Goal: Task Accomplishment & Management: Manage account settings

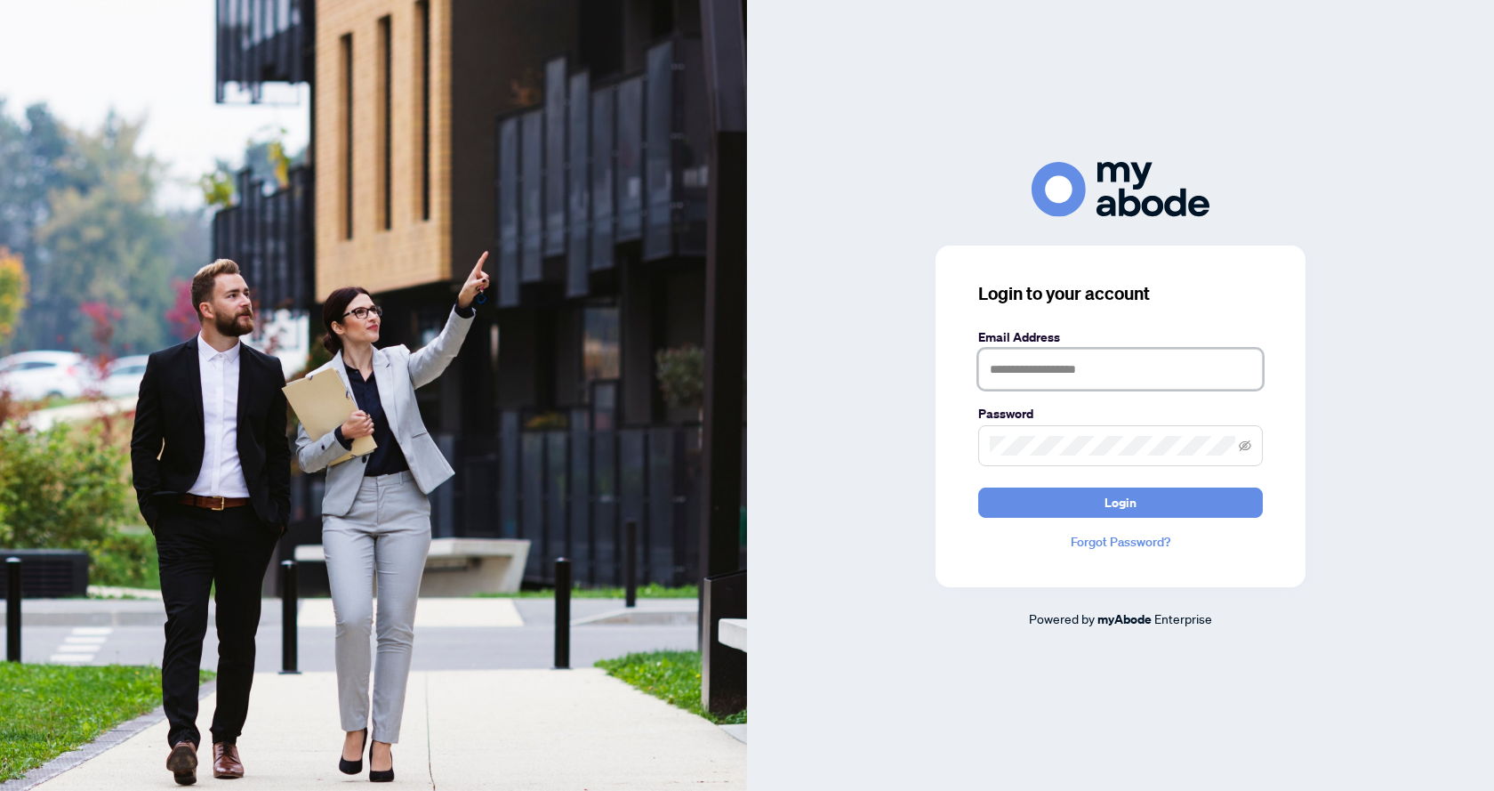
click at [1182, 379] on input "text" at bounding box center [1120, 369] width 285 height 41
type input "**********"
click at [978, 487] on button "Login" at bounding box center [1120, 502] width 285 height 30
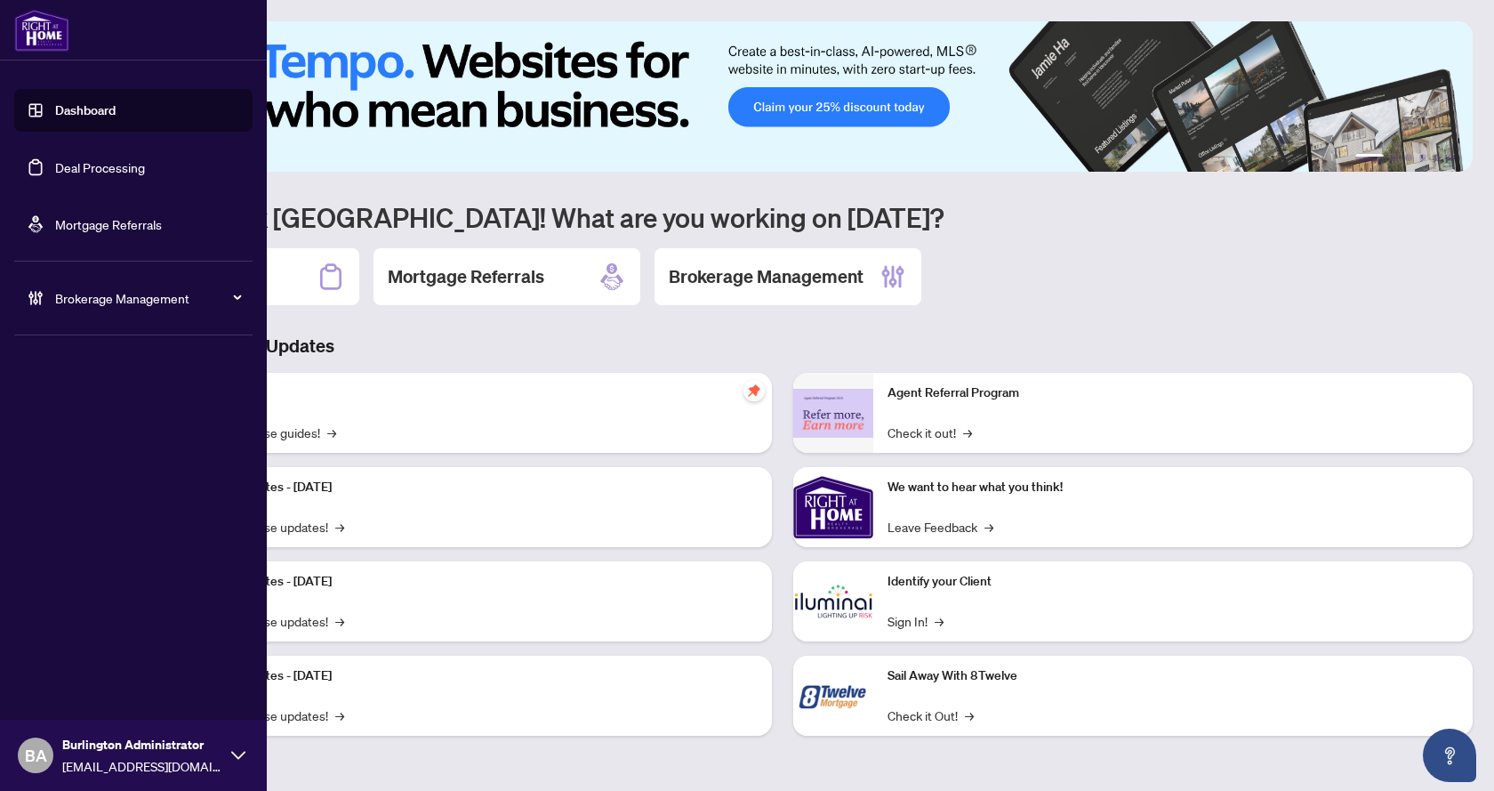
click at [82, 163] on link "Deal Processing" at bounding box center [100, 167] width 90 height 16
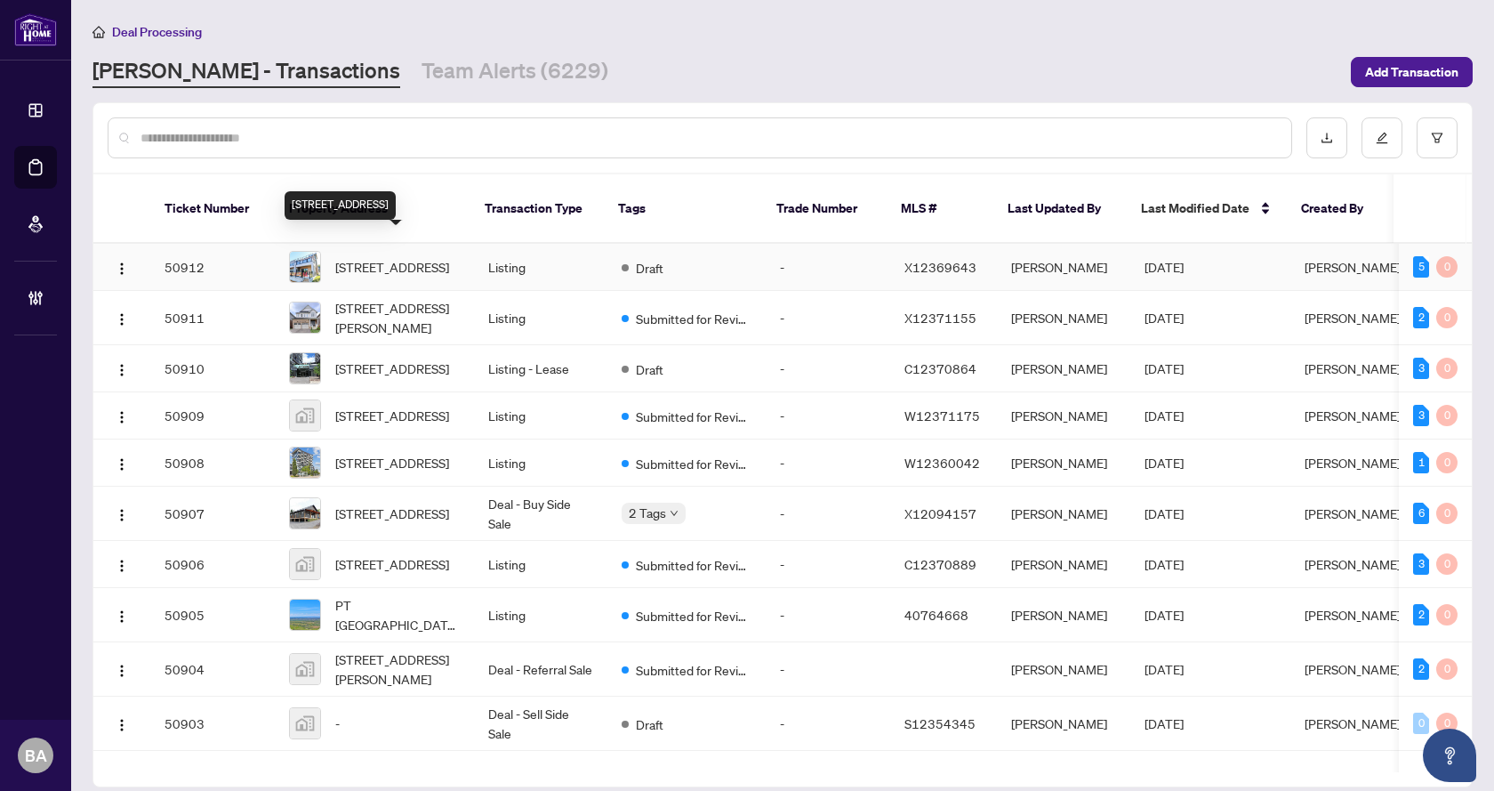
click at [407, 257] on span "100 Marina Village Dr, Georgian Bay, Ontario L0K 1S0, Canada" at bounding box center [392, 267] width 114 height 20
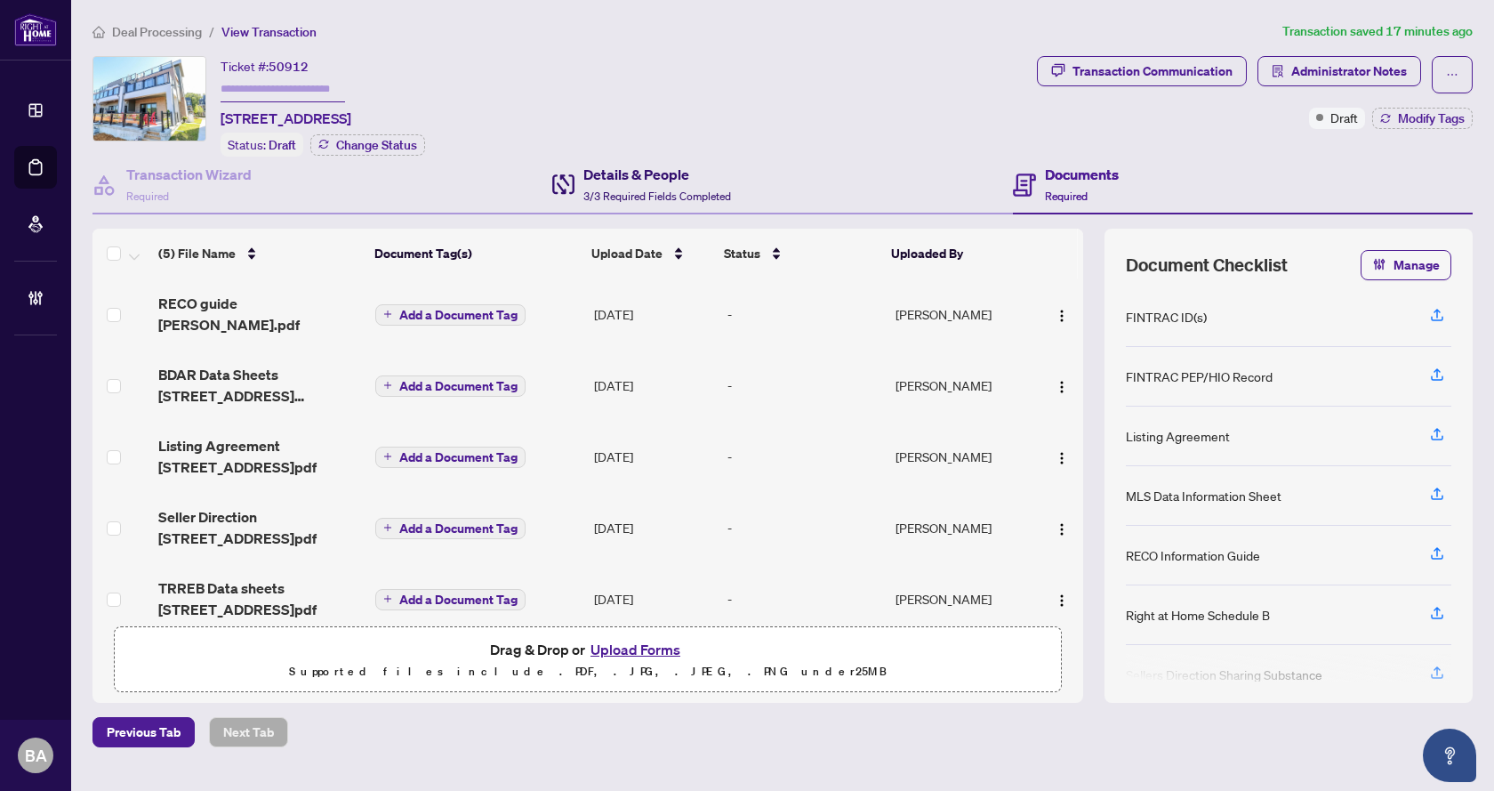
click at [631, 175] on h4 "Details & People" at bounding box center [658, 174] width 148 height 21
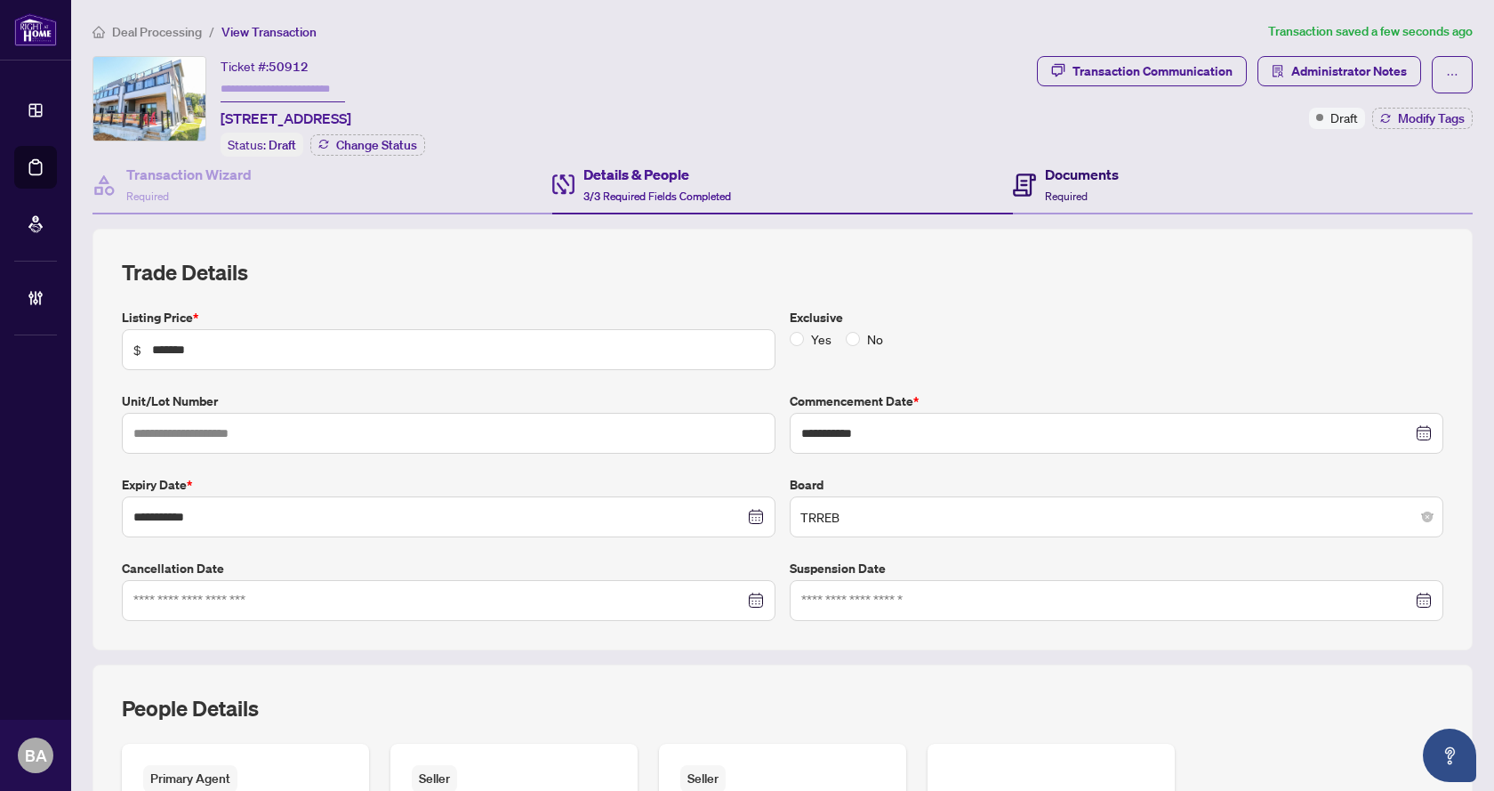
click at [1058, 174] on h4 "Documents" at bounding box center [1082, 174] width 74 height 21
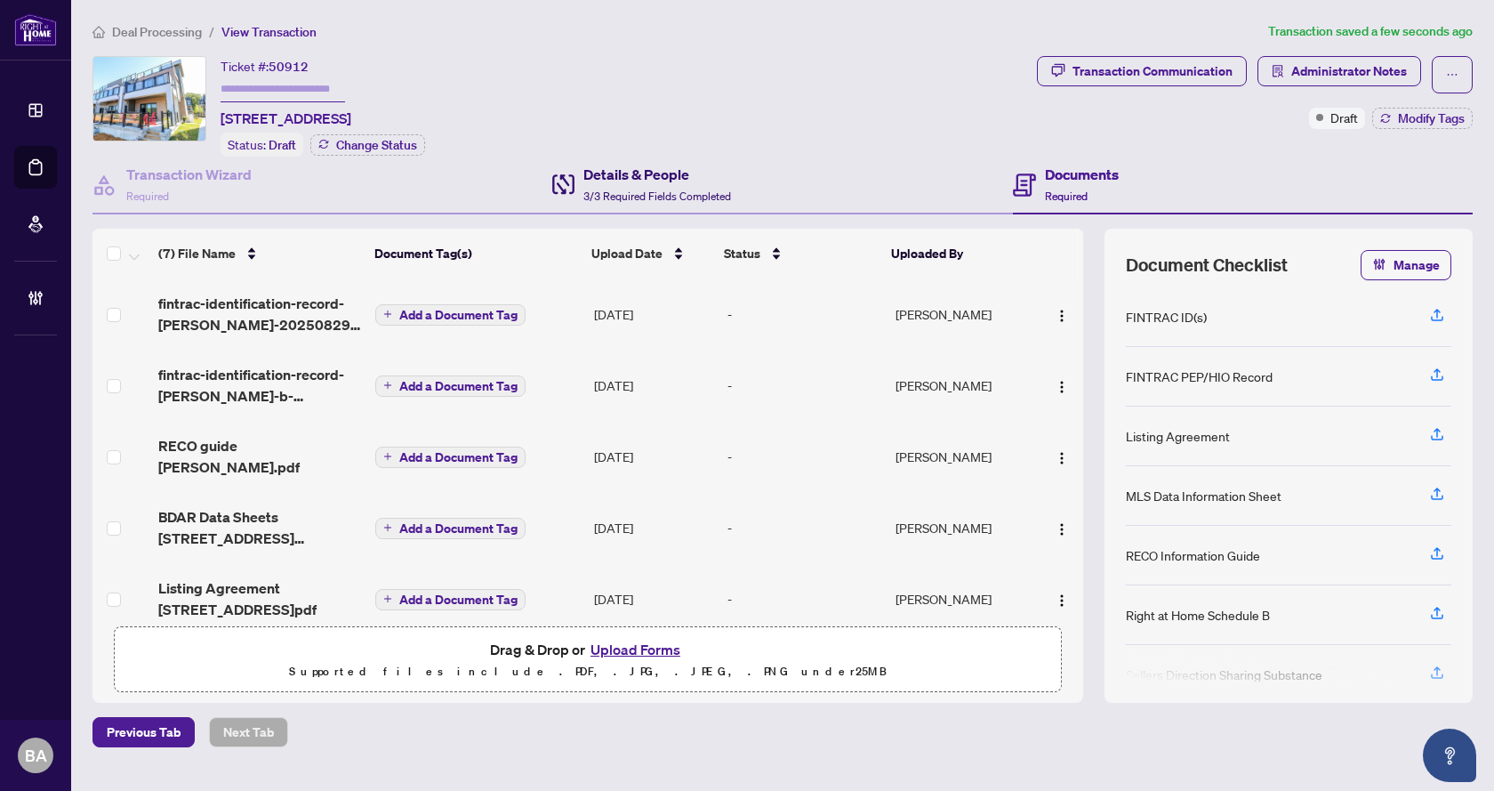
click at [594, 166] on h4 "Details & People" at bounding box center [658, 174] width 148 height 21
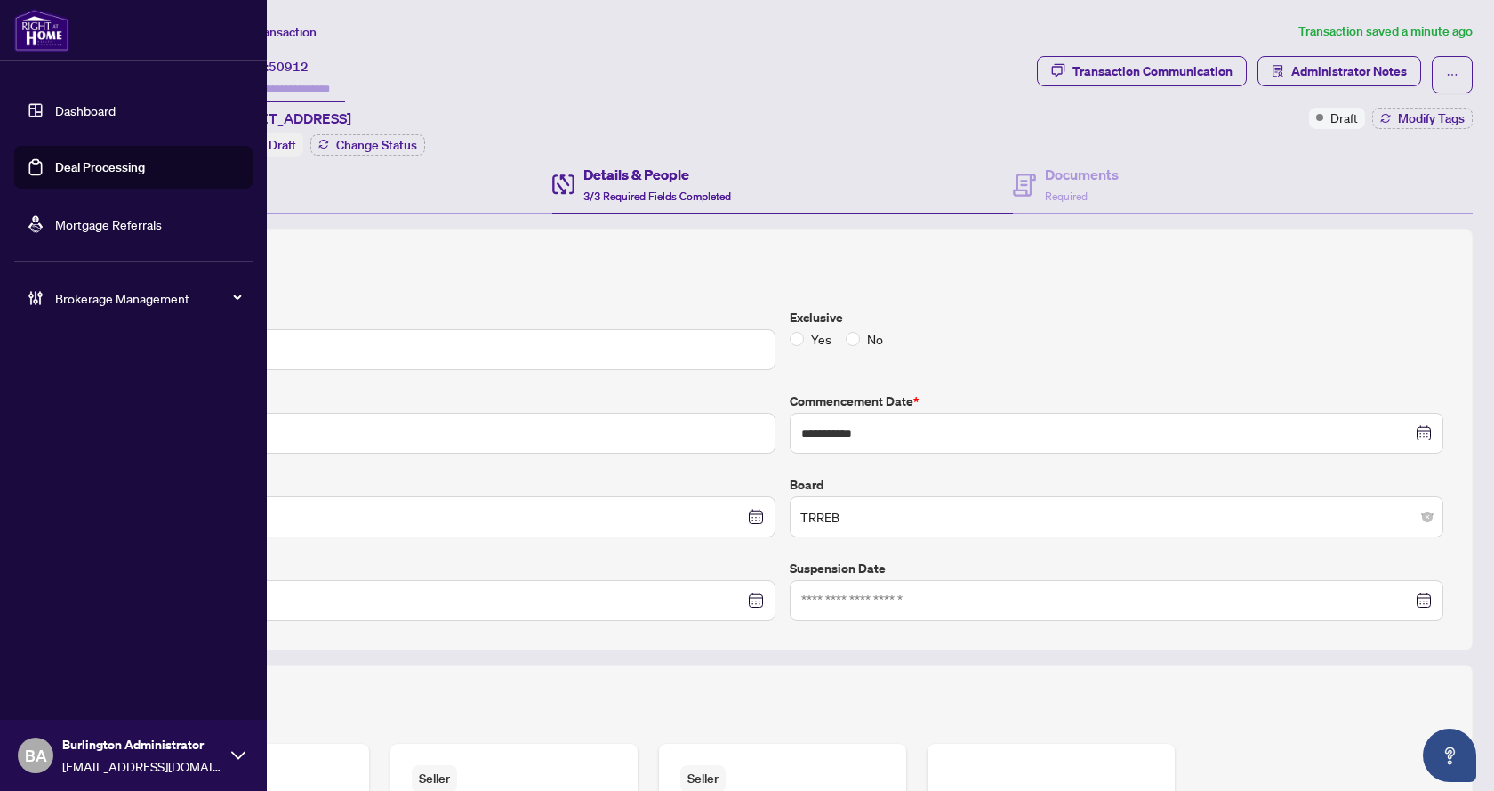
click at [112, 163] on link "Deal Processing" at bounding box center [100, 167] width 90 height 16
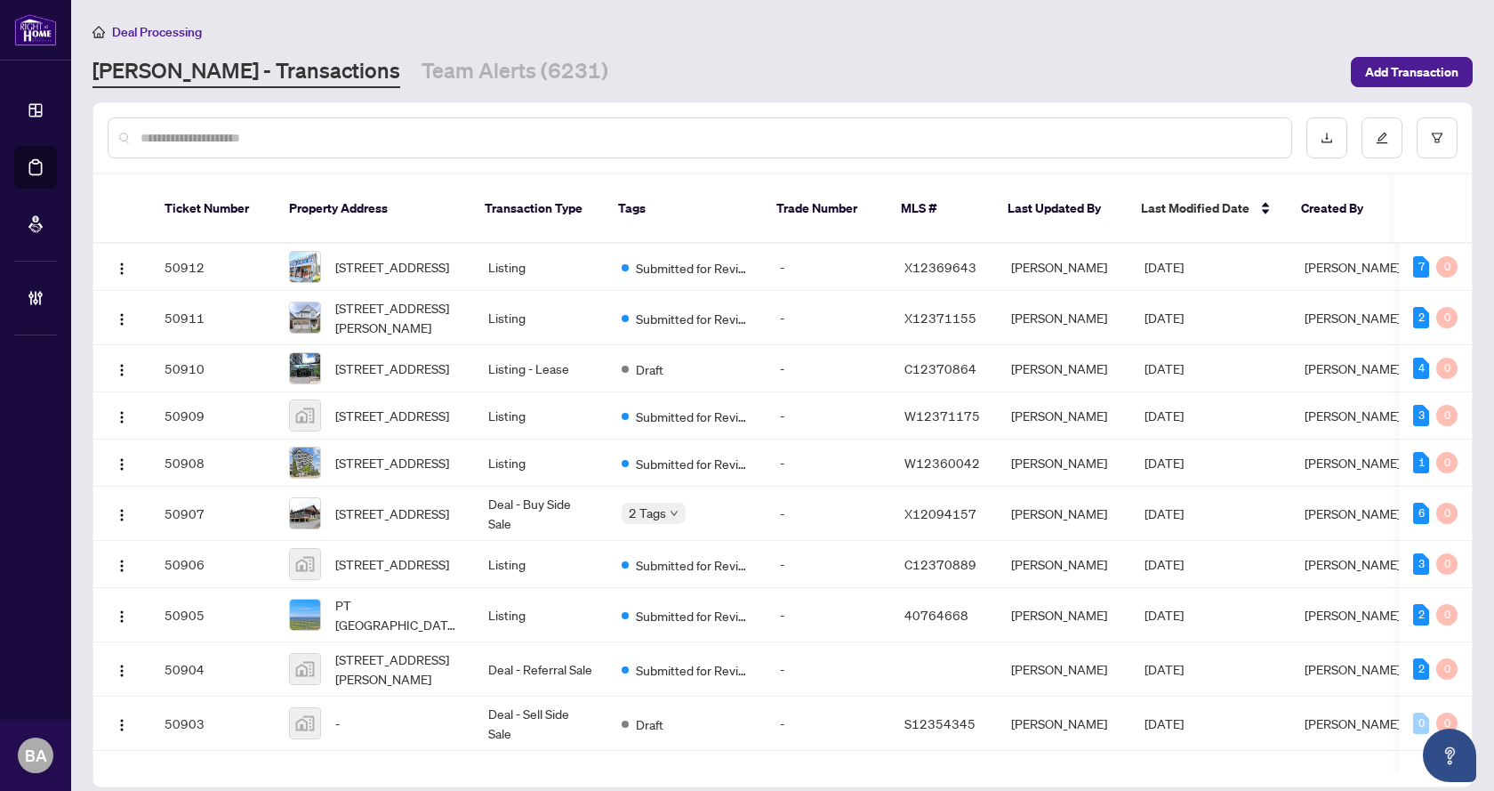
click at [390, 133] on input "text" at bounding box center [709, 138] width 1137 height 20
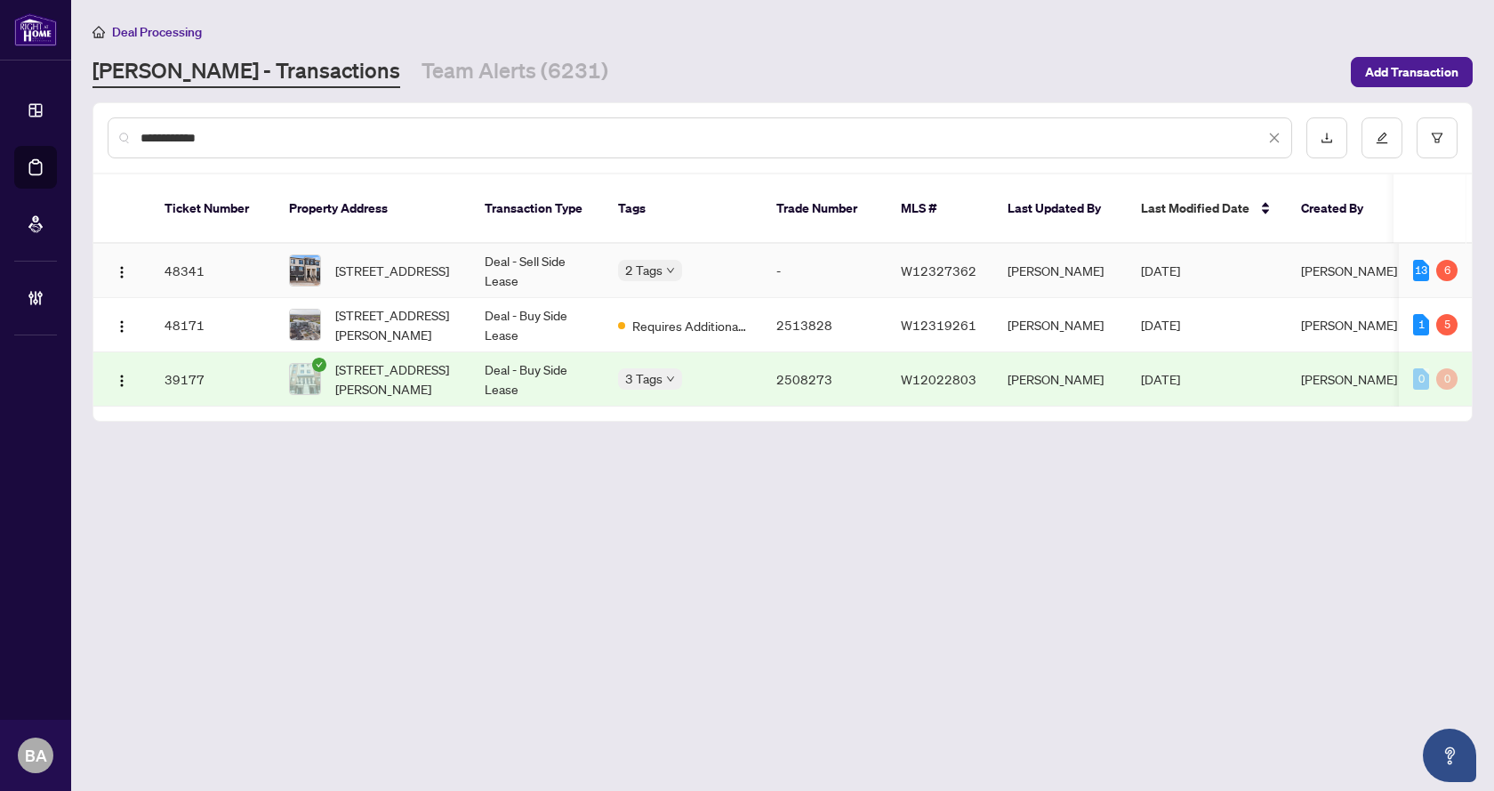
type input "**********"
click at [529, 244] on td "Deal - Sell Side Lease" at bounding box center [537, 271] width 133 height 54
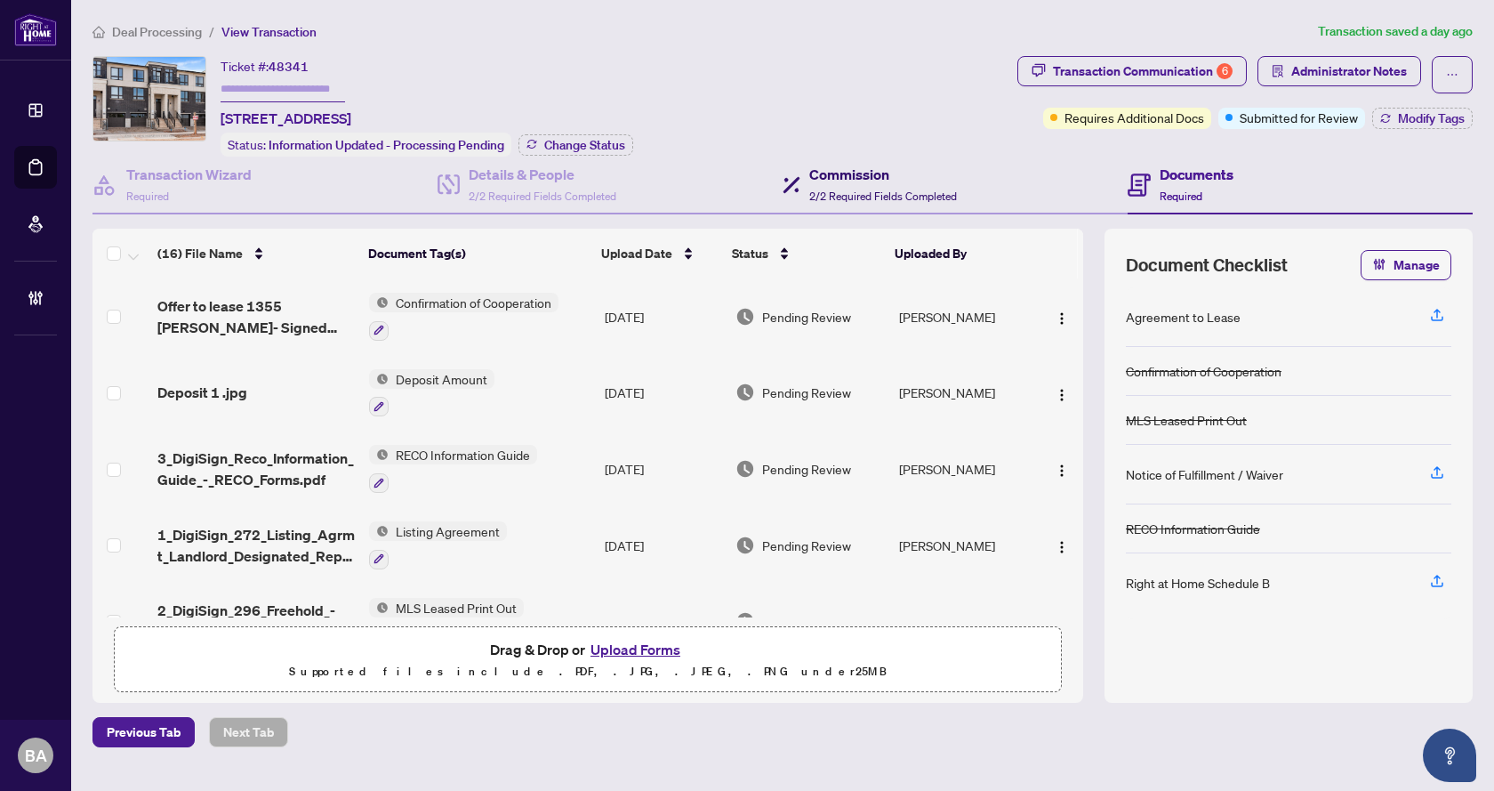
click at [836, 169] on h4 "Commission" at bounding box center [883, 174] width 148 height 21
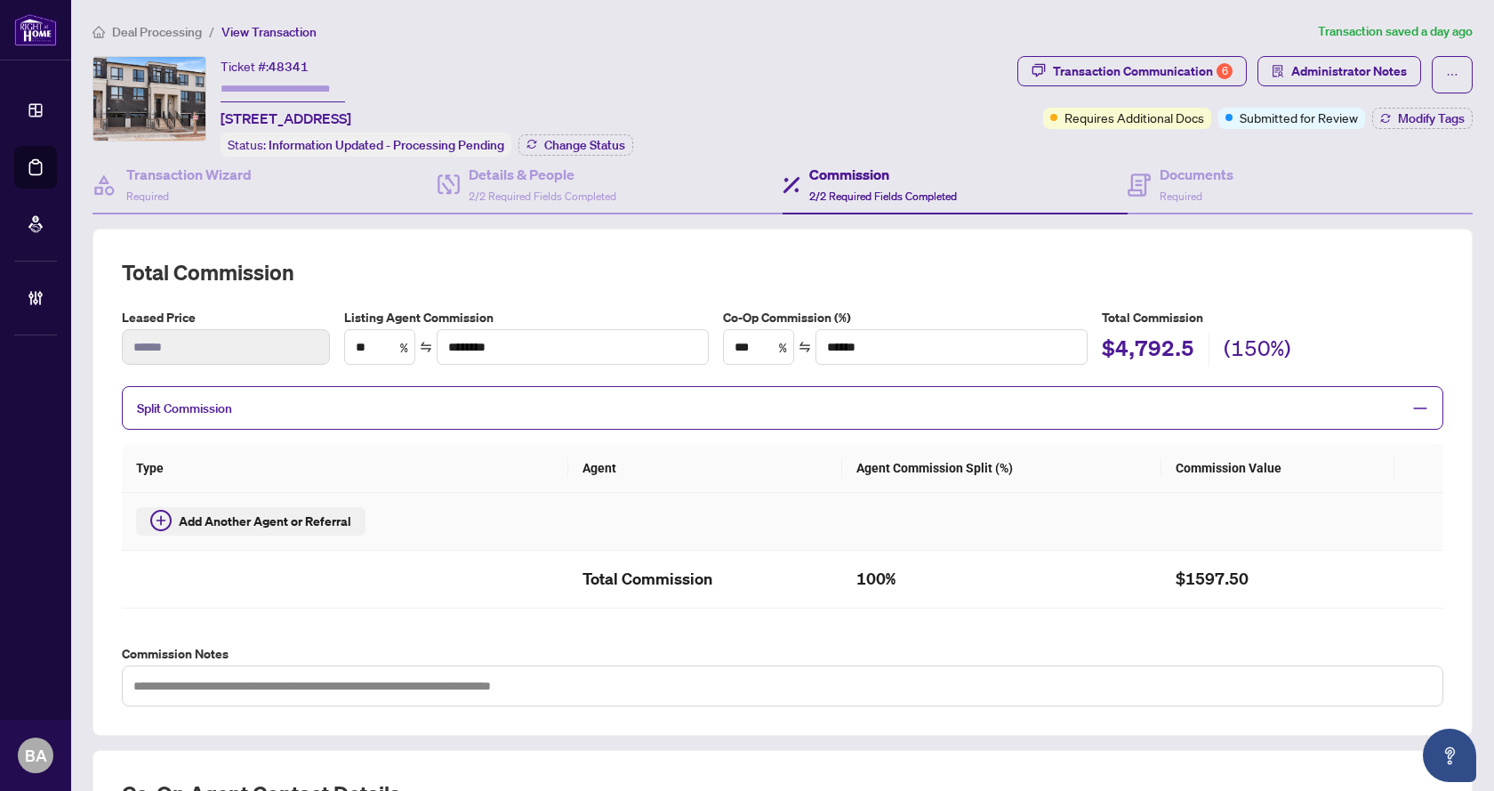
click at [301, 521] on span "Add Another Agent or Referral" at bounding box center [265, 521] width 173 height 20
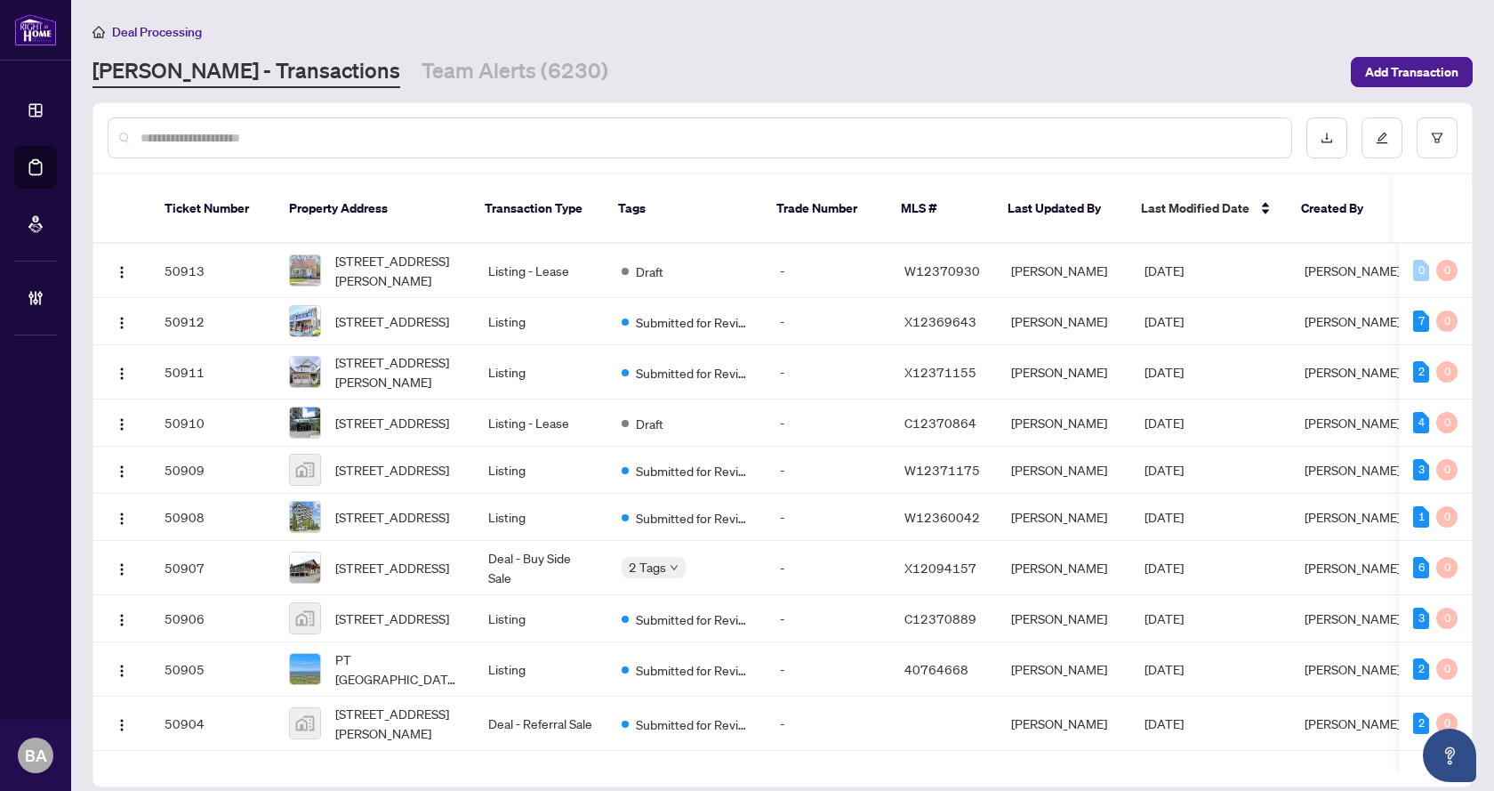
click at [302, 139] on input "text" at bounding box center [709, 138] width 1137 height 20
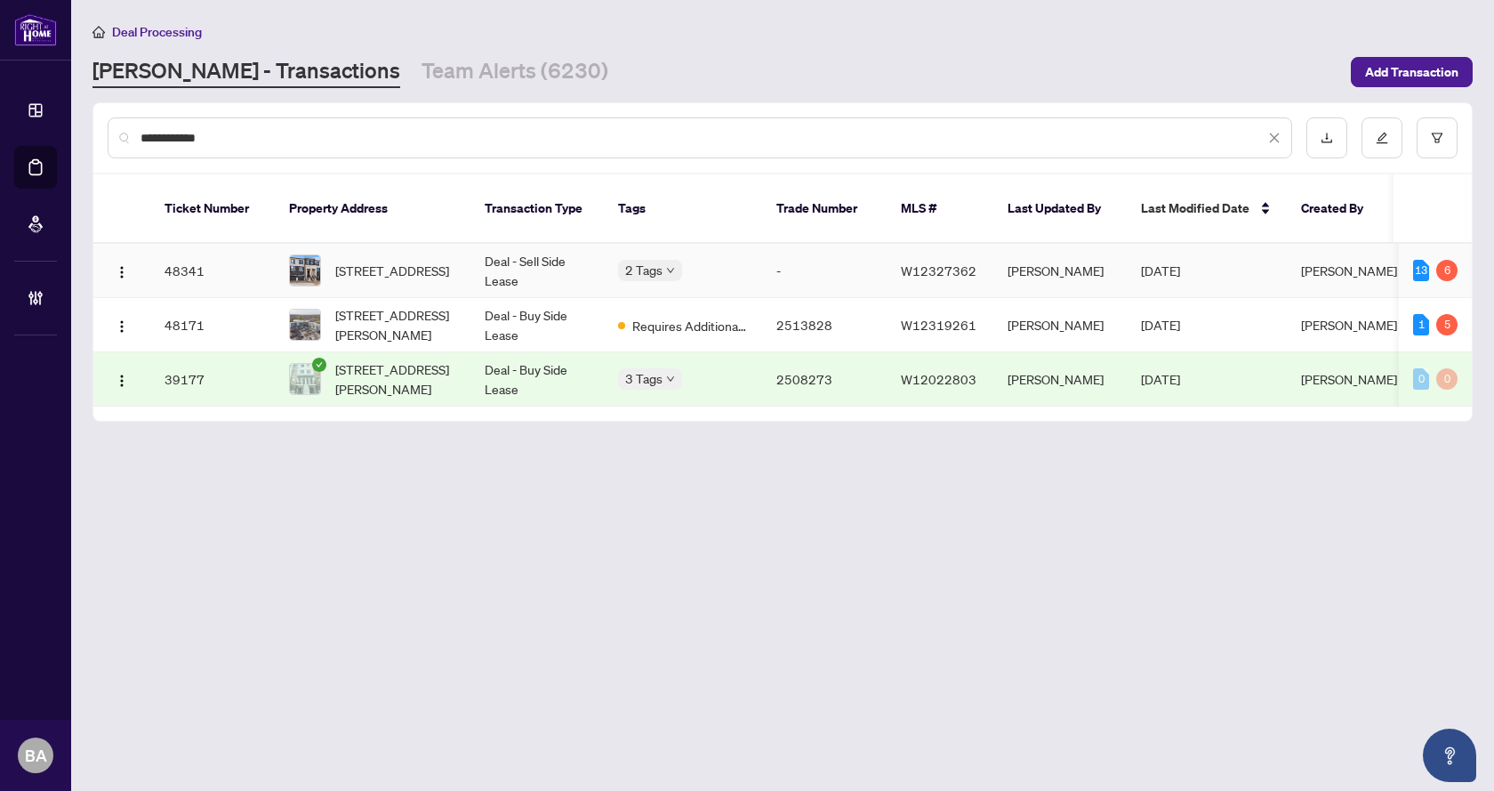
type input "**********"
click at [408, 265] on span "1355 Shevchenko Blvd, Oakville, Ontario L6M 5R4, Canada" at bounding box center [392, 271] width 114 height 20
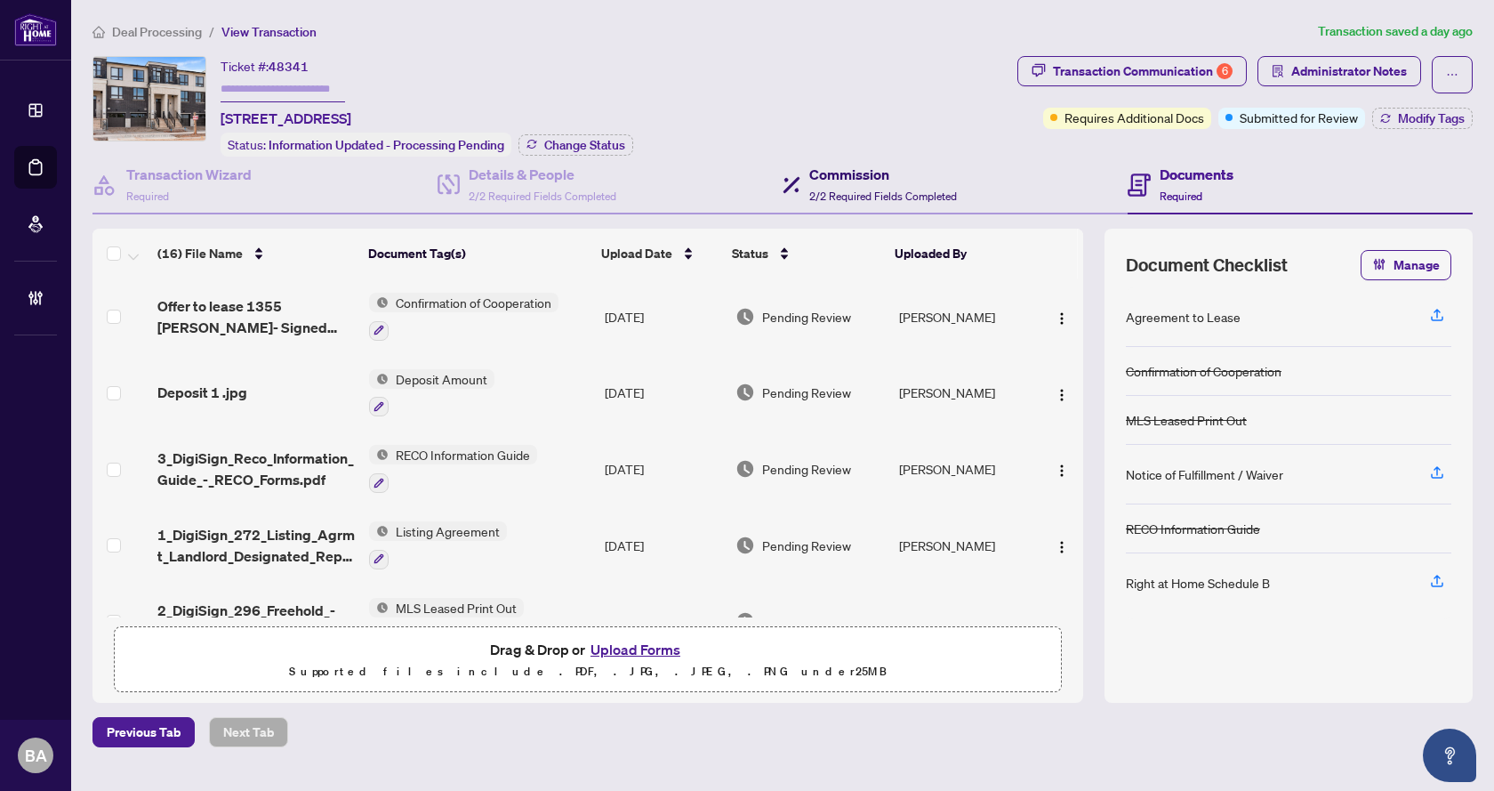
click at [847, 169] on h4 "Commission" at bounding box center [883, 174] width 148 height 21
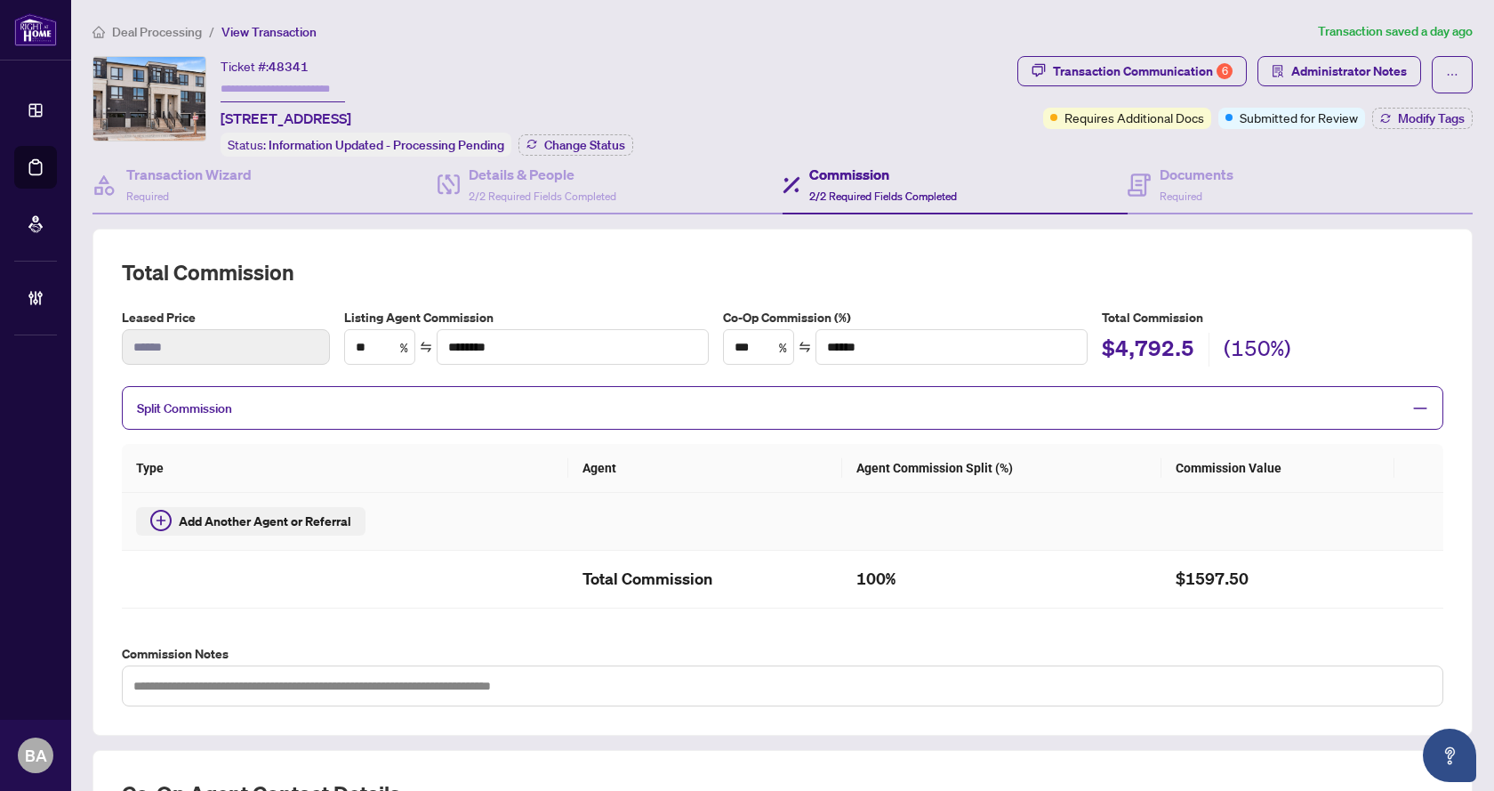
click at [331, 522] on span "Add Another Agent or Referral" at bounding box center [265, 521] width 173 height 20
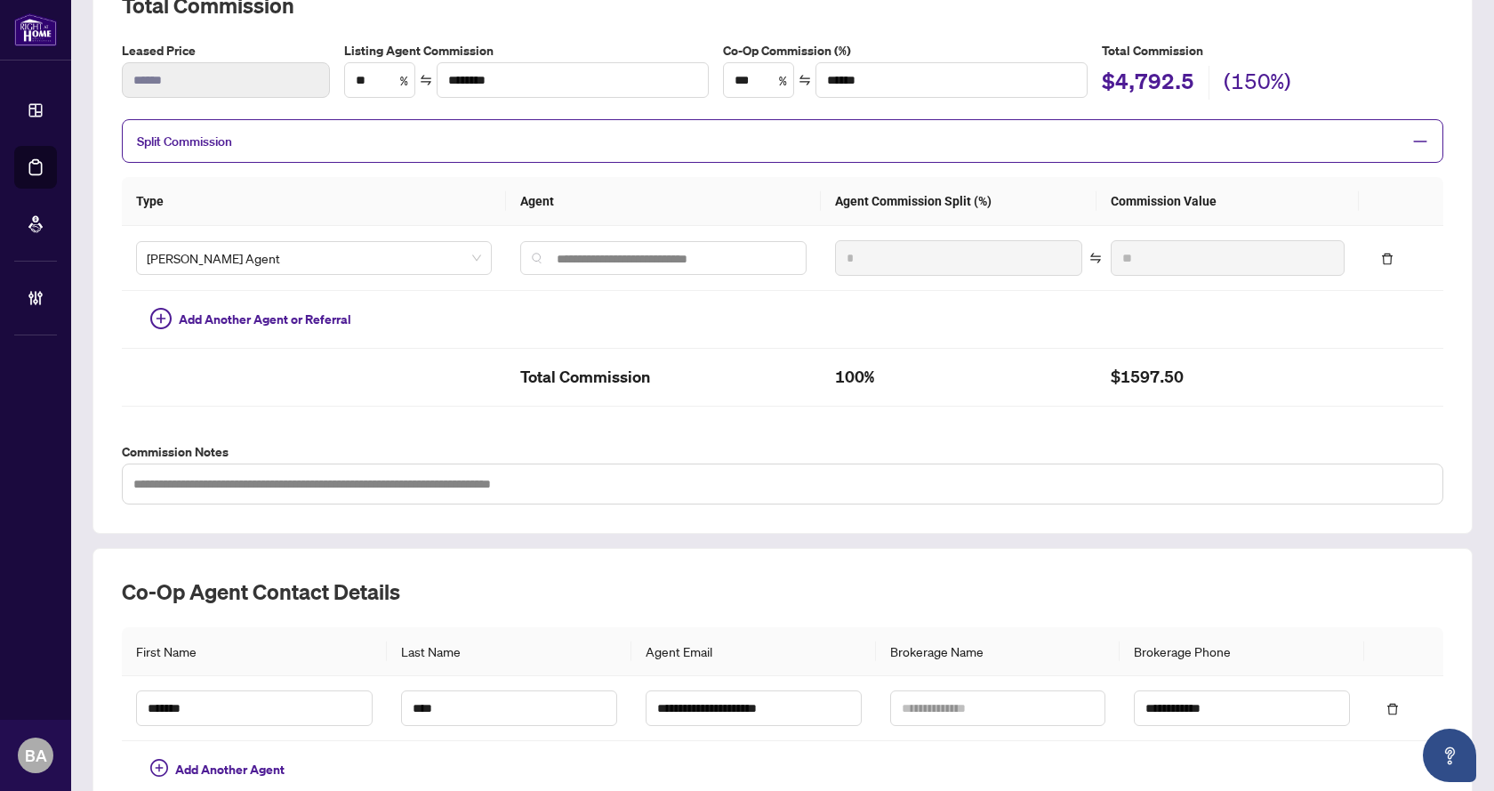
scroll to position [356, 0]
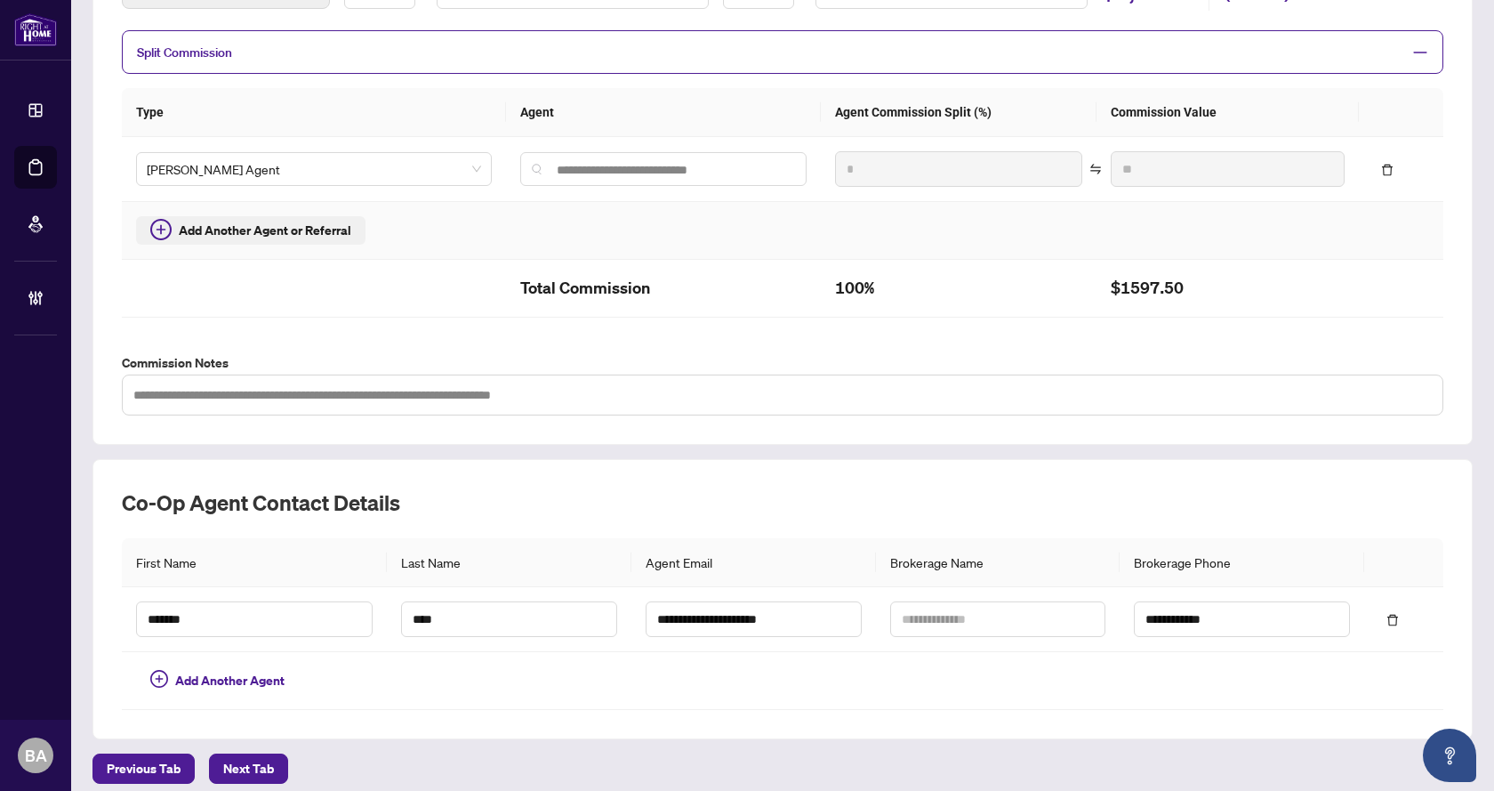
click at [270, 229] on span "Add Another Agent or Referral" at bounding box center [265, 231] width 173 height 20
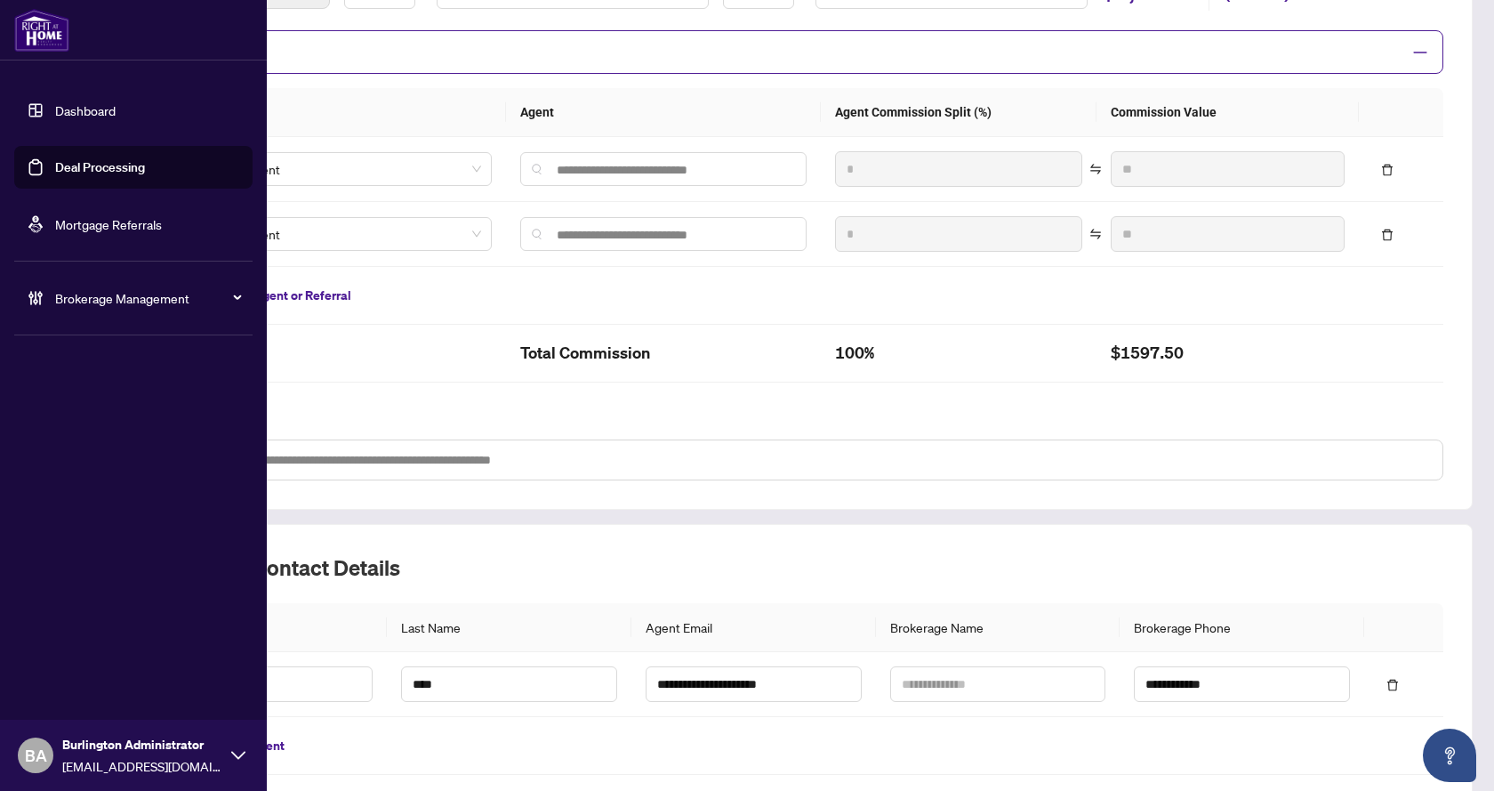
click at [76, 167] on link "Deal Processing" at bounding box center [100, 167] width 90 height 16
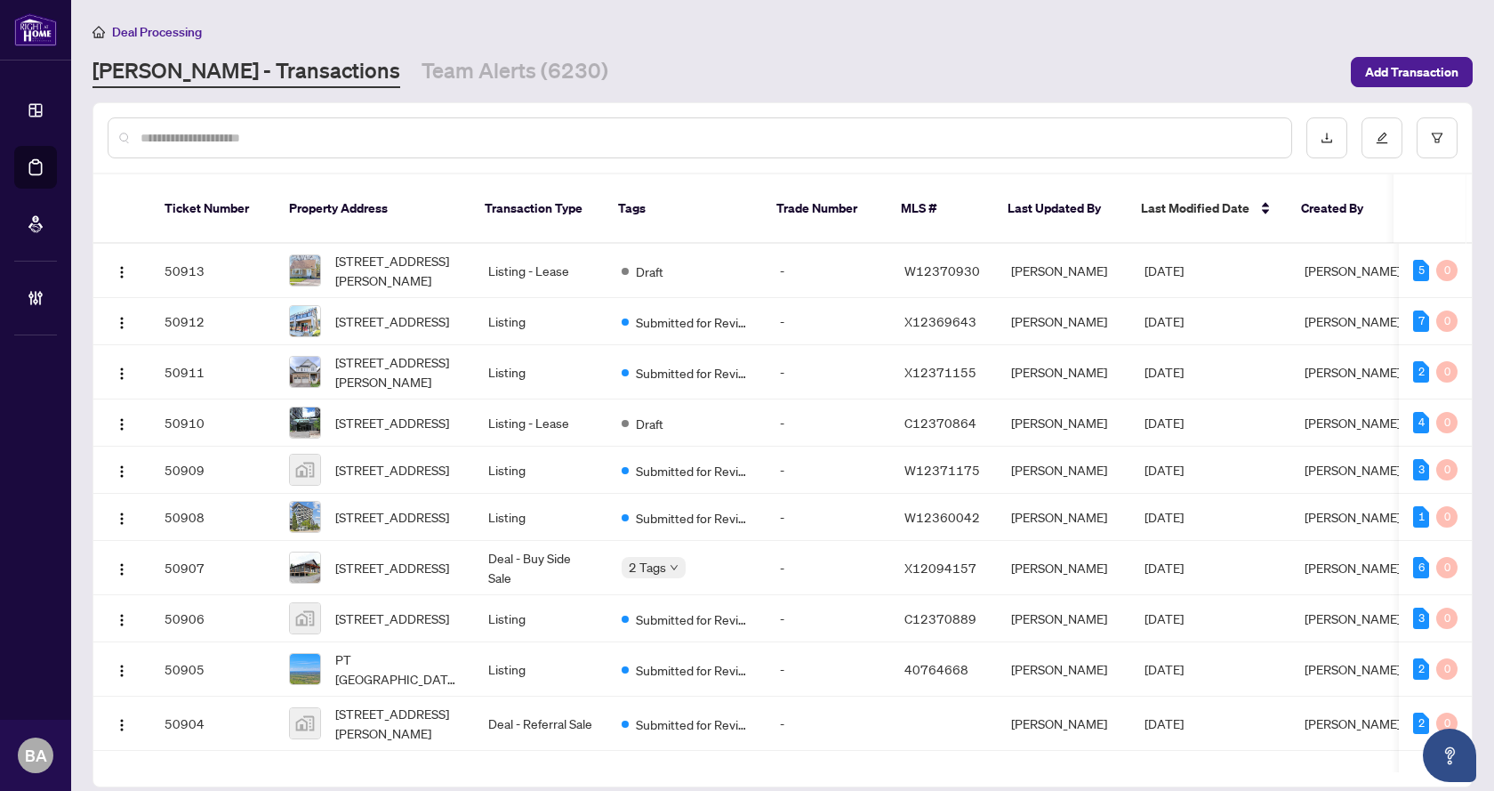
click at [270, 133] on input "text" at bounding box center [709, 138] width 1137 height 20
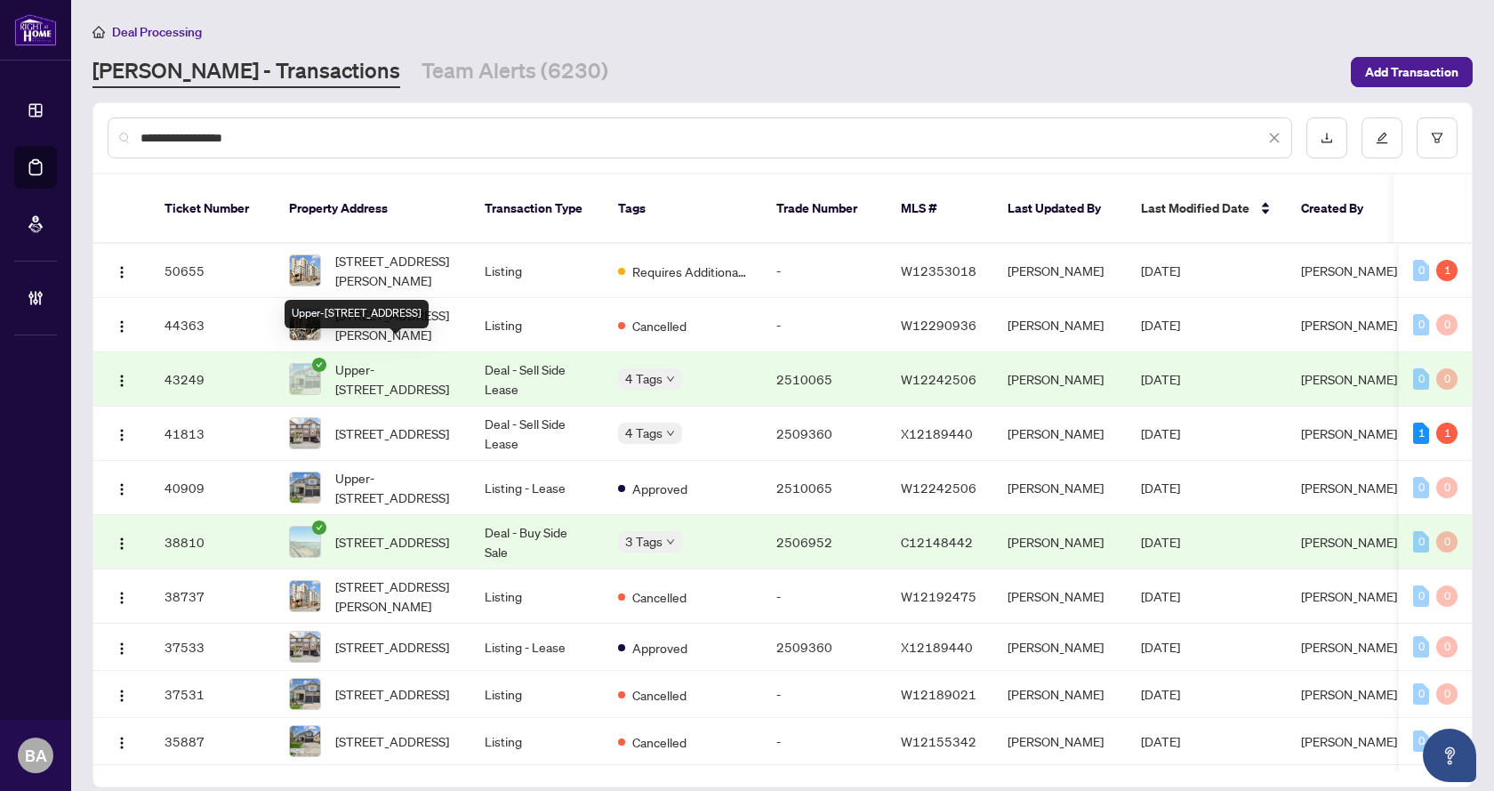
type input "**********"
click at [439, 359] on span "Upper-12 Edmonton St, Brampton, Ontario L6Y 5L2, Canada" at bounding box center [395, 378] width 121 height 39
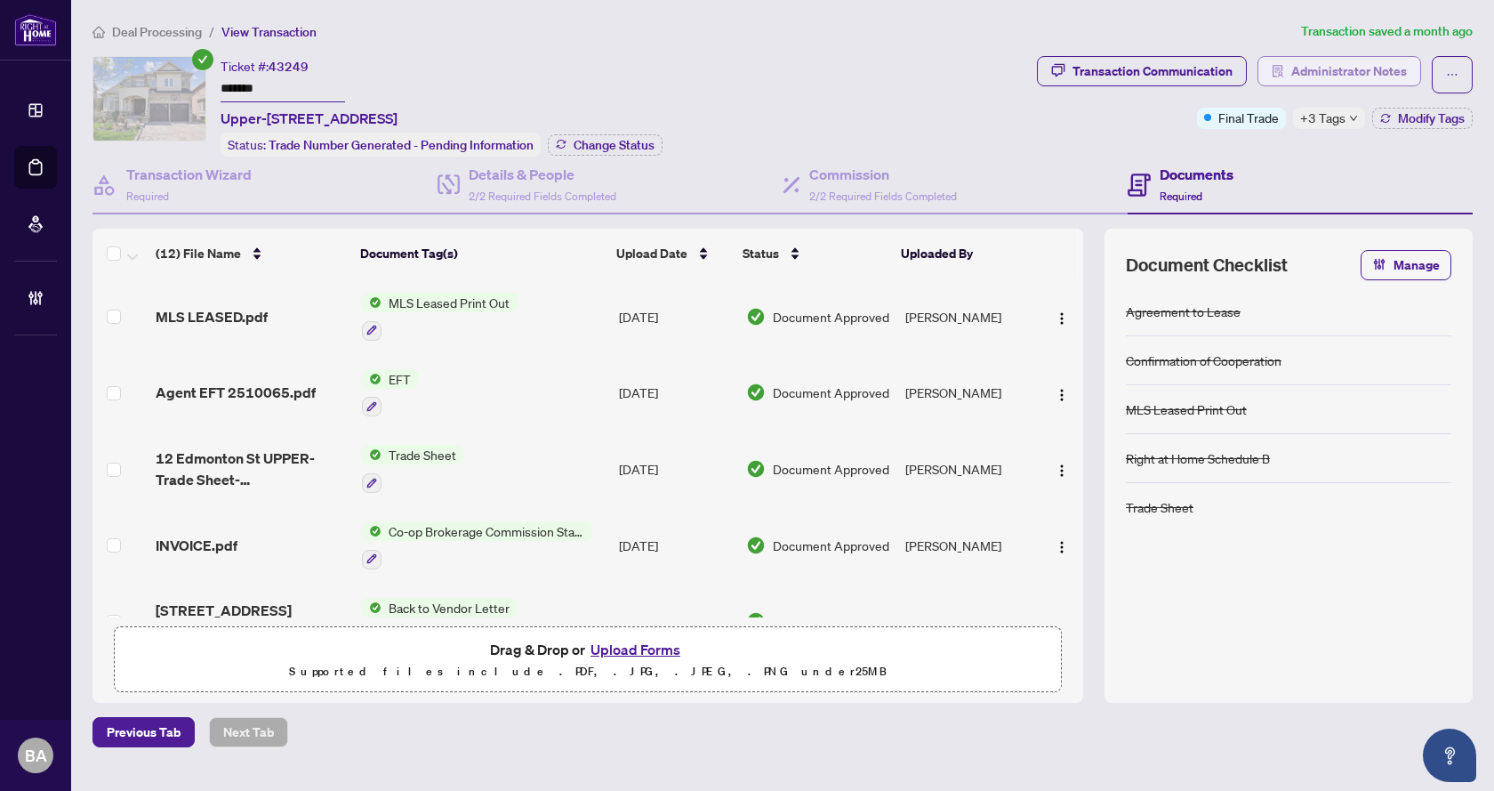
click at [1343, 75] on span "Administrator Notes" at bounding box center [1350, 71] width 116 height 28
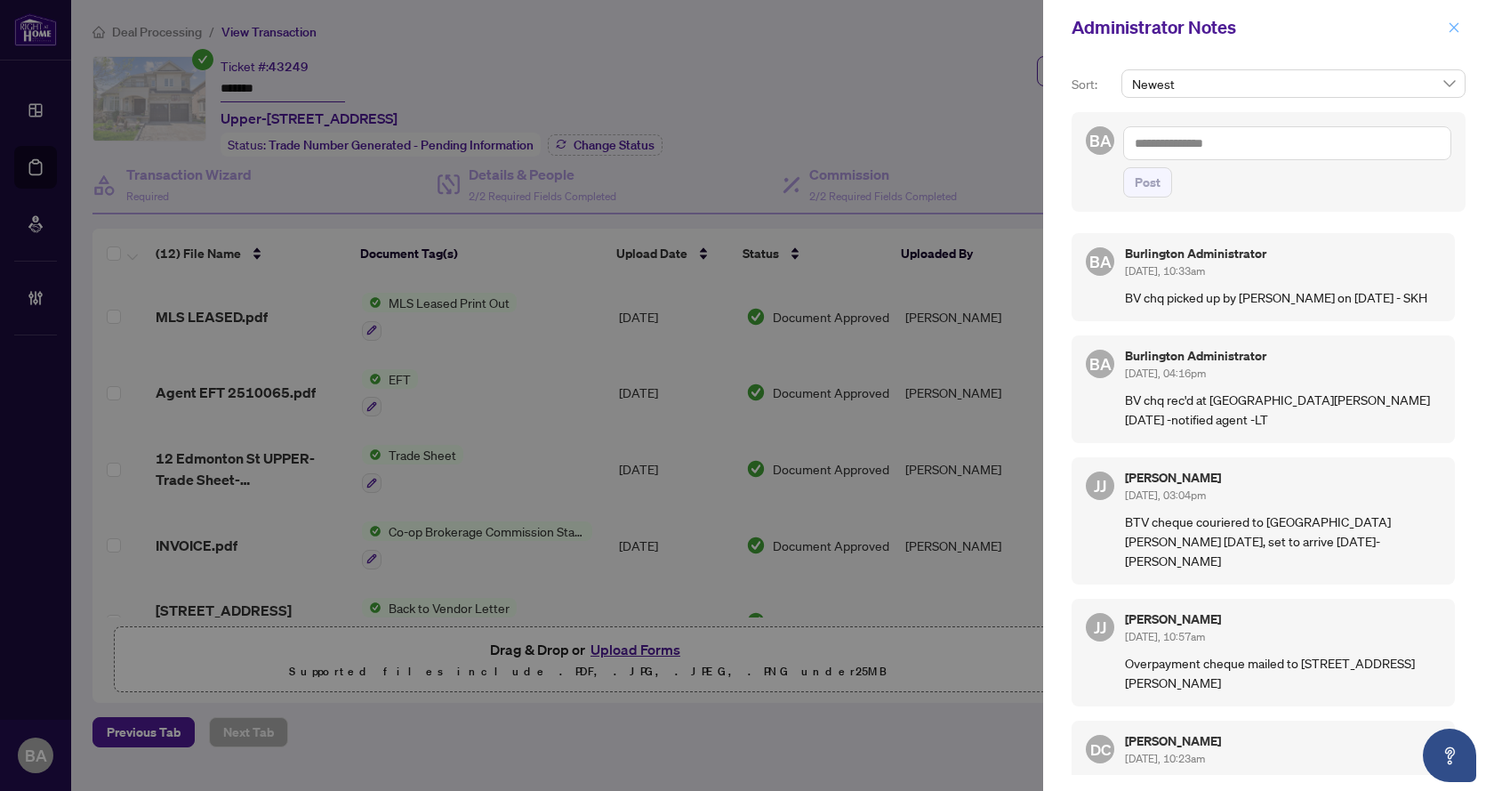
click at [1449, 28] on icon "close" at bounding box center [1454, 27] width 12 height 12
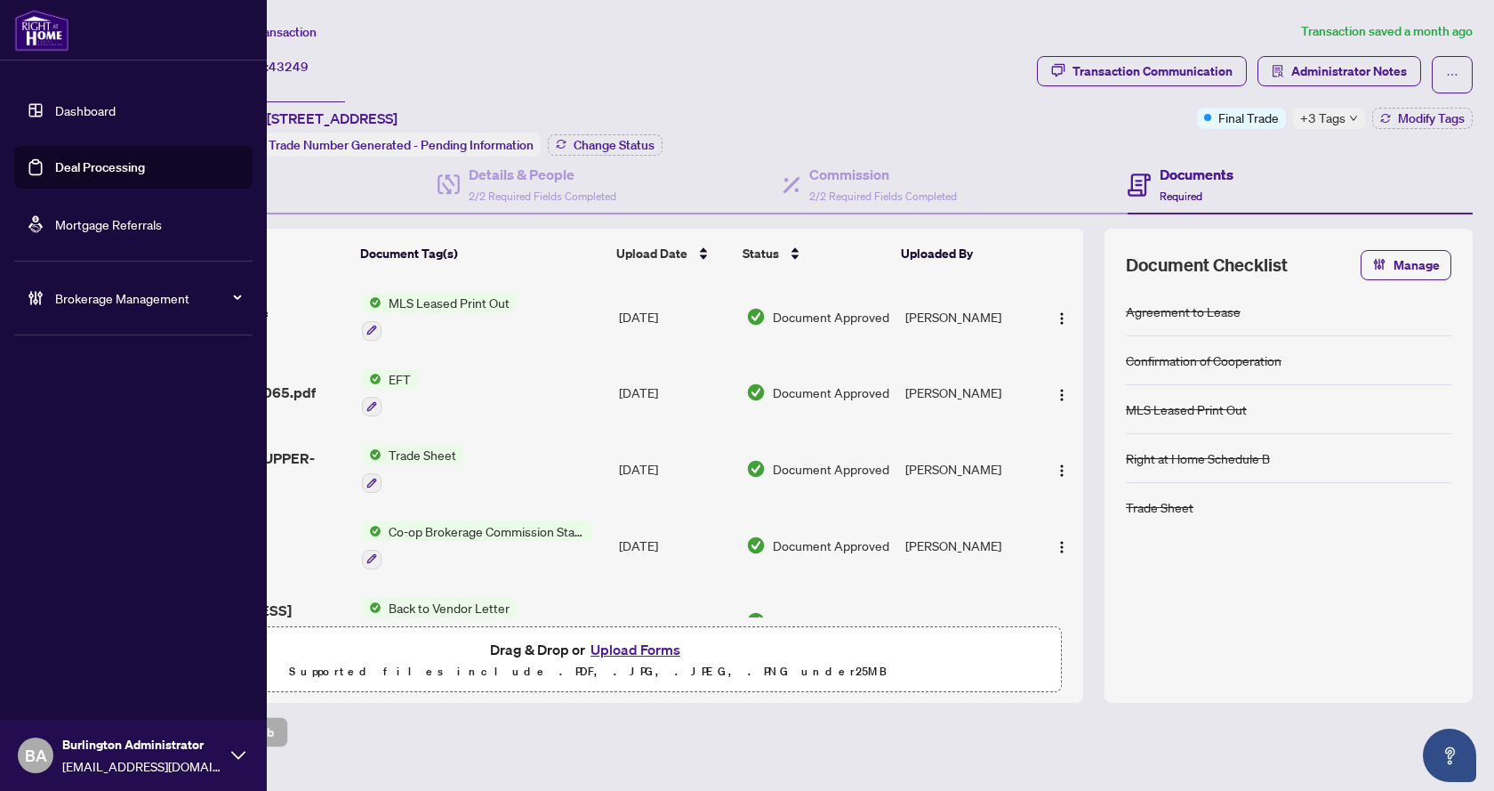
click at [72, 168] on link "Deal Processing" at bounding box center [100, 167] width 90 height 16
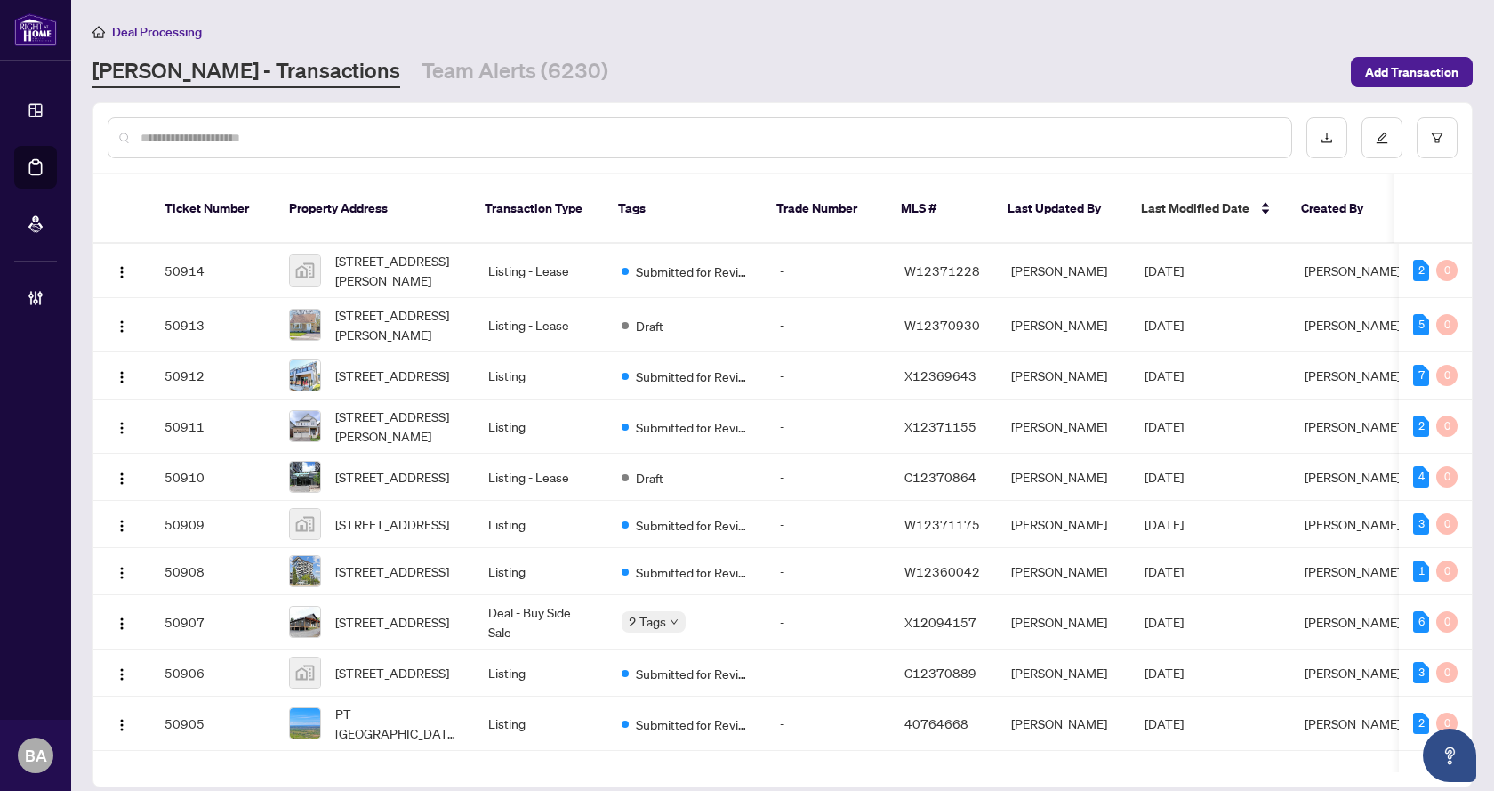
click at [404, 144] on input "text" at bounding box center [709, 138] width 1137 height 20
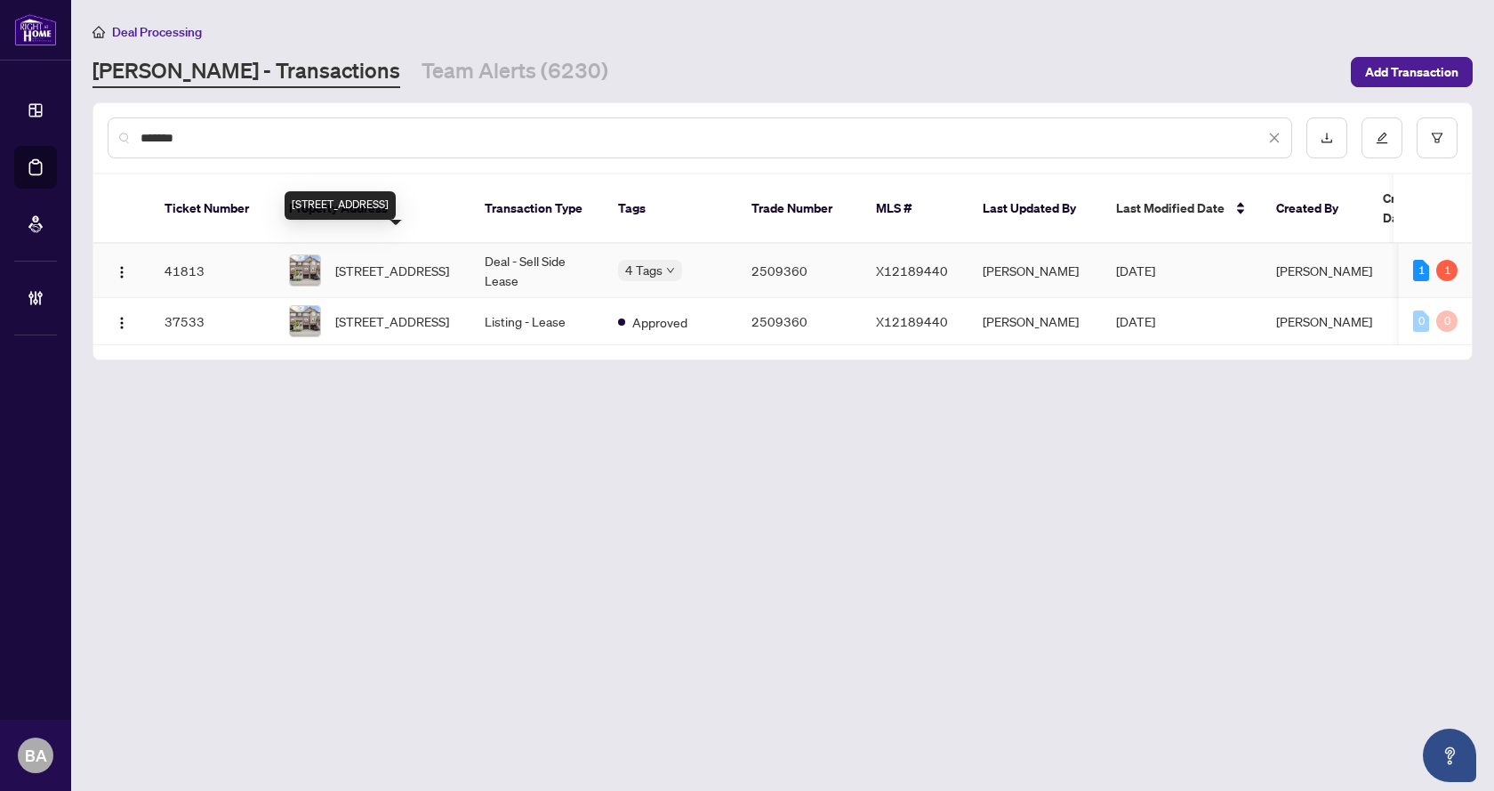
type input "*******"
click at [358, 261] on span "22 Barley Lane, Hamilton, Ontario L9K 0K1, Canada" at bounding box center [392, 271] width 114 height 20
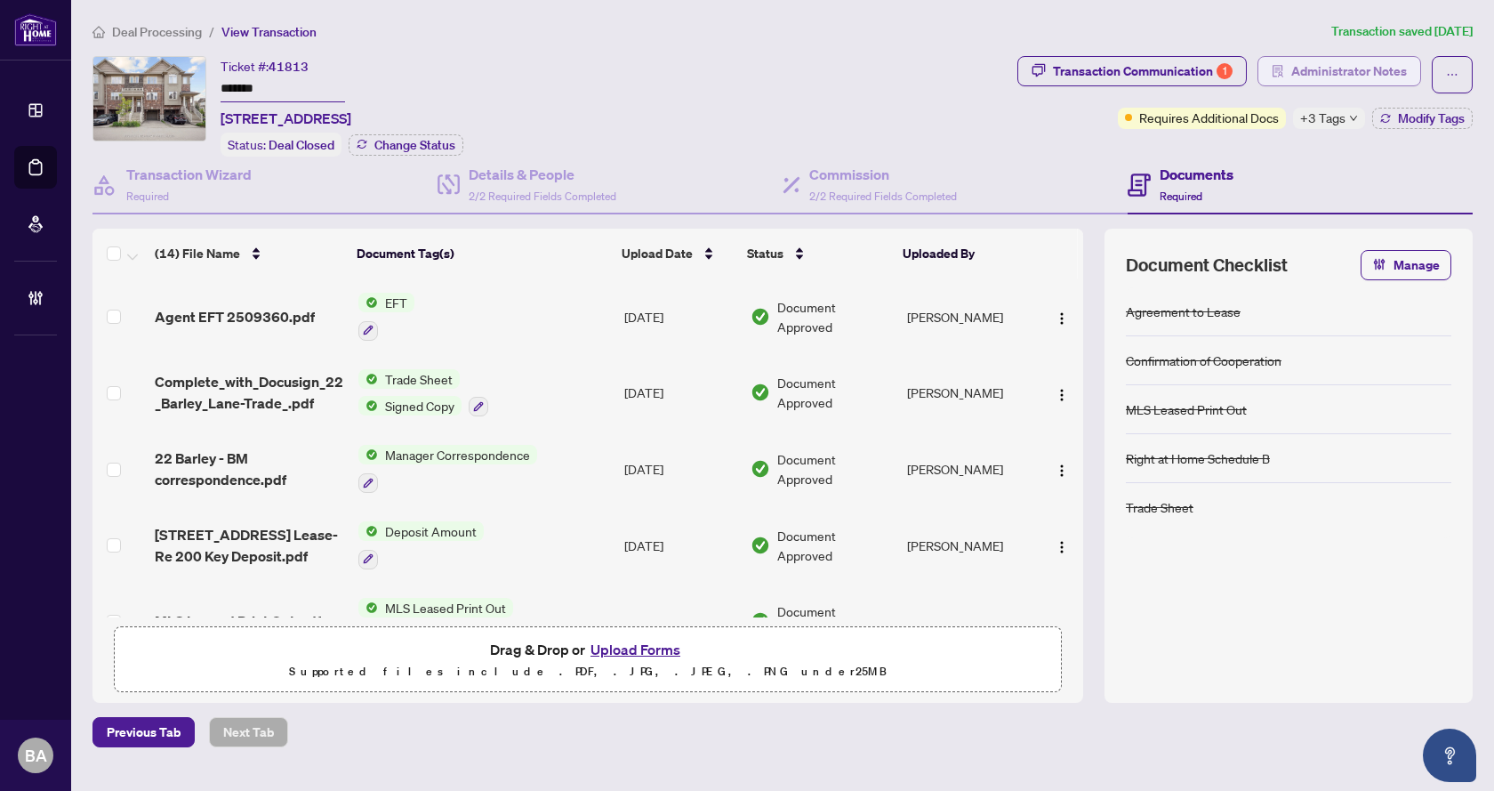
click at [1302, 68] on span "Administrator Notes" at bounding box center [1350, 71] width 116 height 28
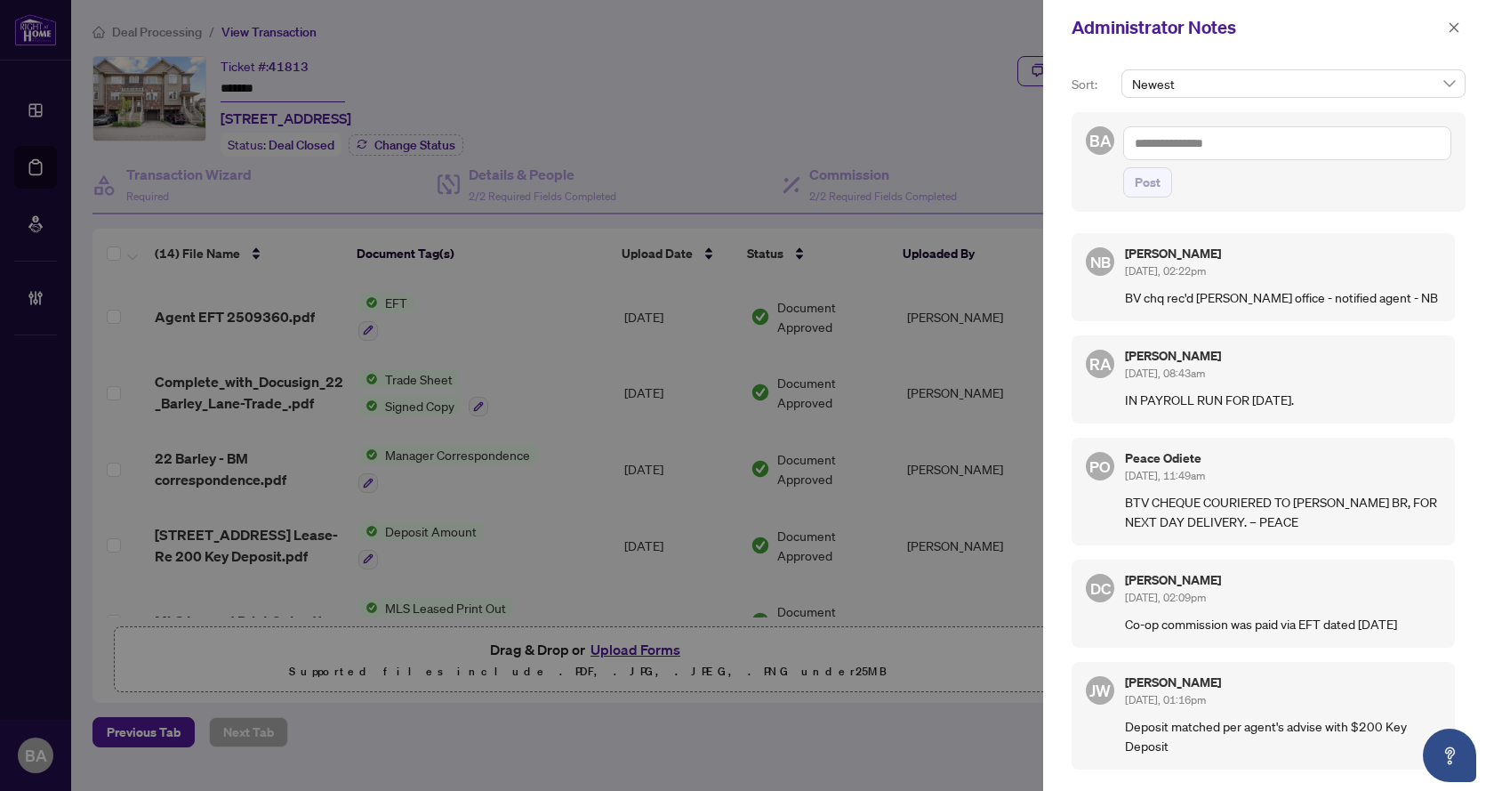
click at [1243, 145] on textarea at bounding box center [1287, 143] width 328 height 34
type textarea "**********"
click at [1139, 176] on span "Post" at bounding box center [1148, 182] width 26 height 28
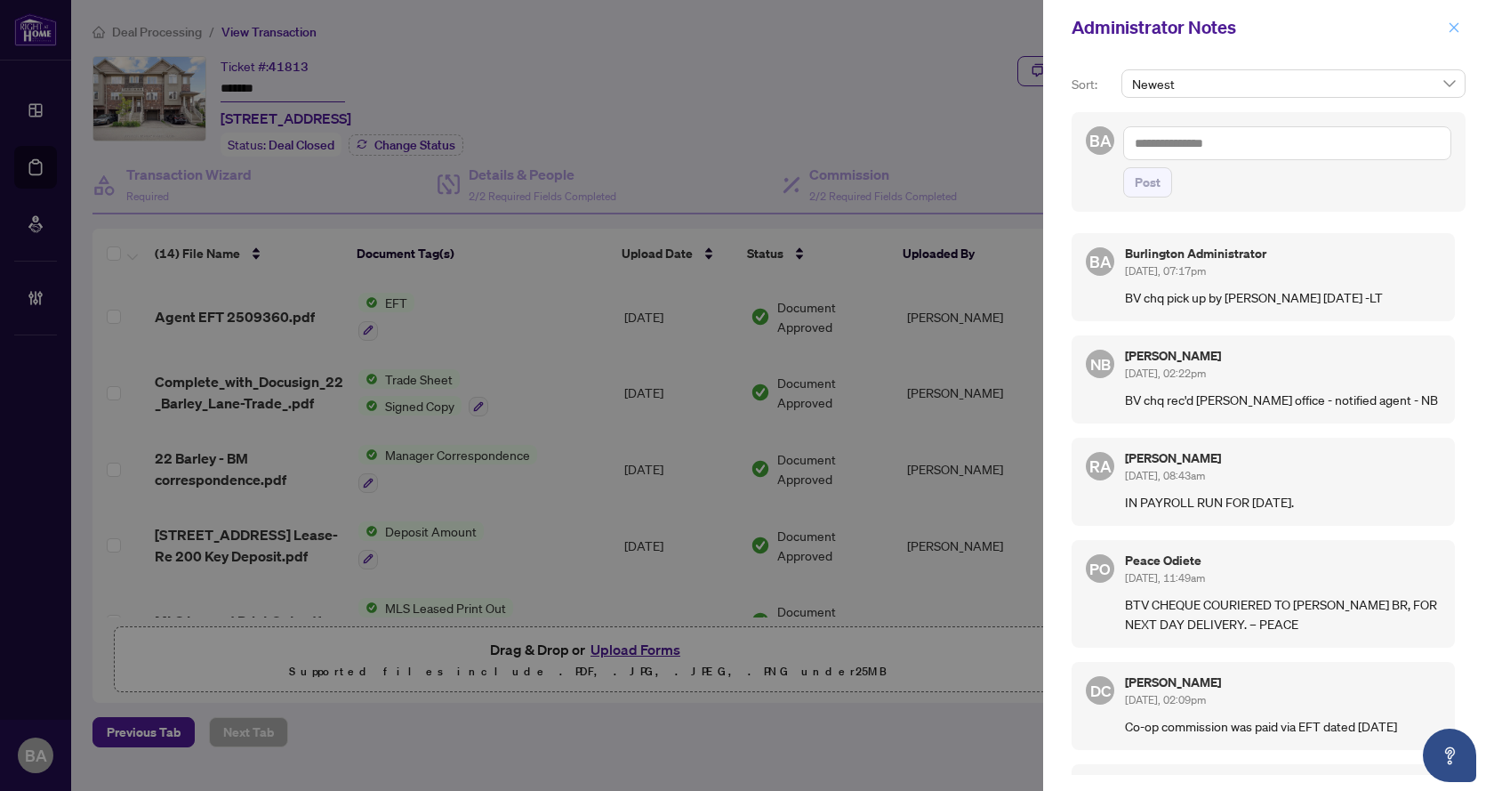
click at [1458, 28] on icon "close" at bounding box center [1454, 27] width 12 height 12
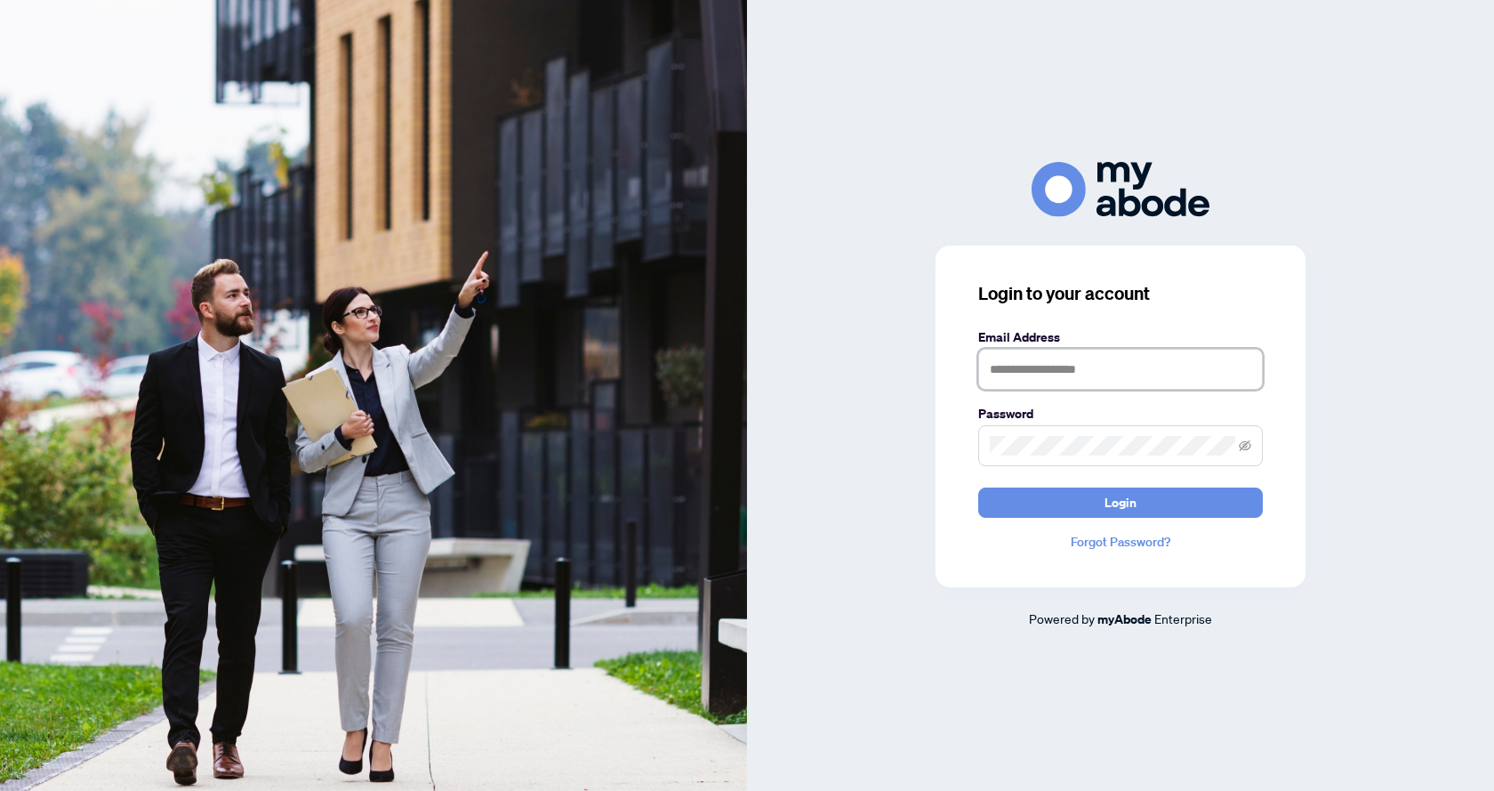
click at [1061, 364] on input "text" at bounding box center [1120, 369] width 285 height 41
type input "**********"
click at [1112, 503] on span "Login" at bounding box center [1121, 502] width 32 height 28
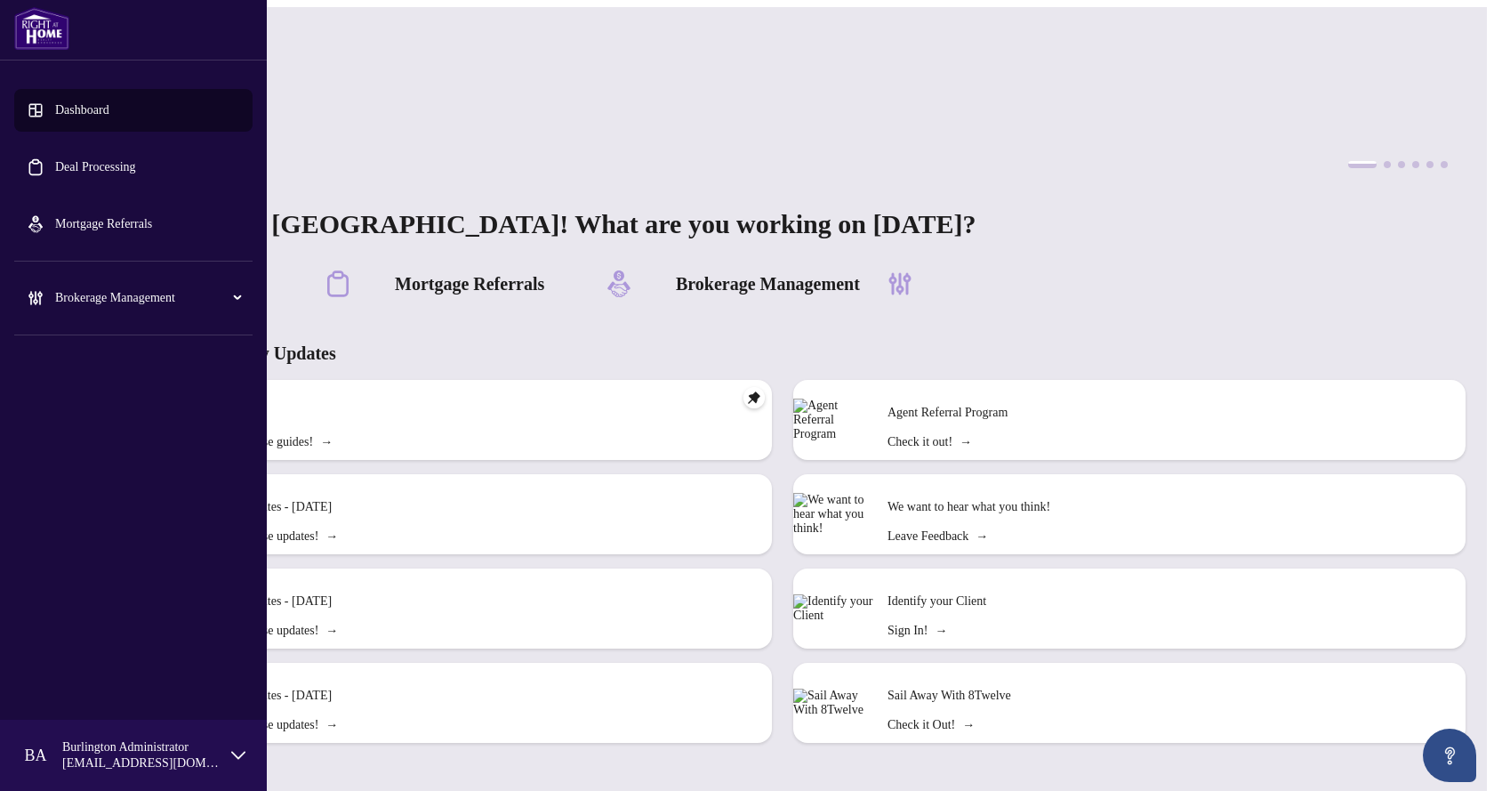
click at [101, 170] on link "Deal Processing" at bounding box center [95, 166] width 81 height 13
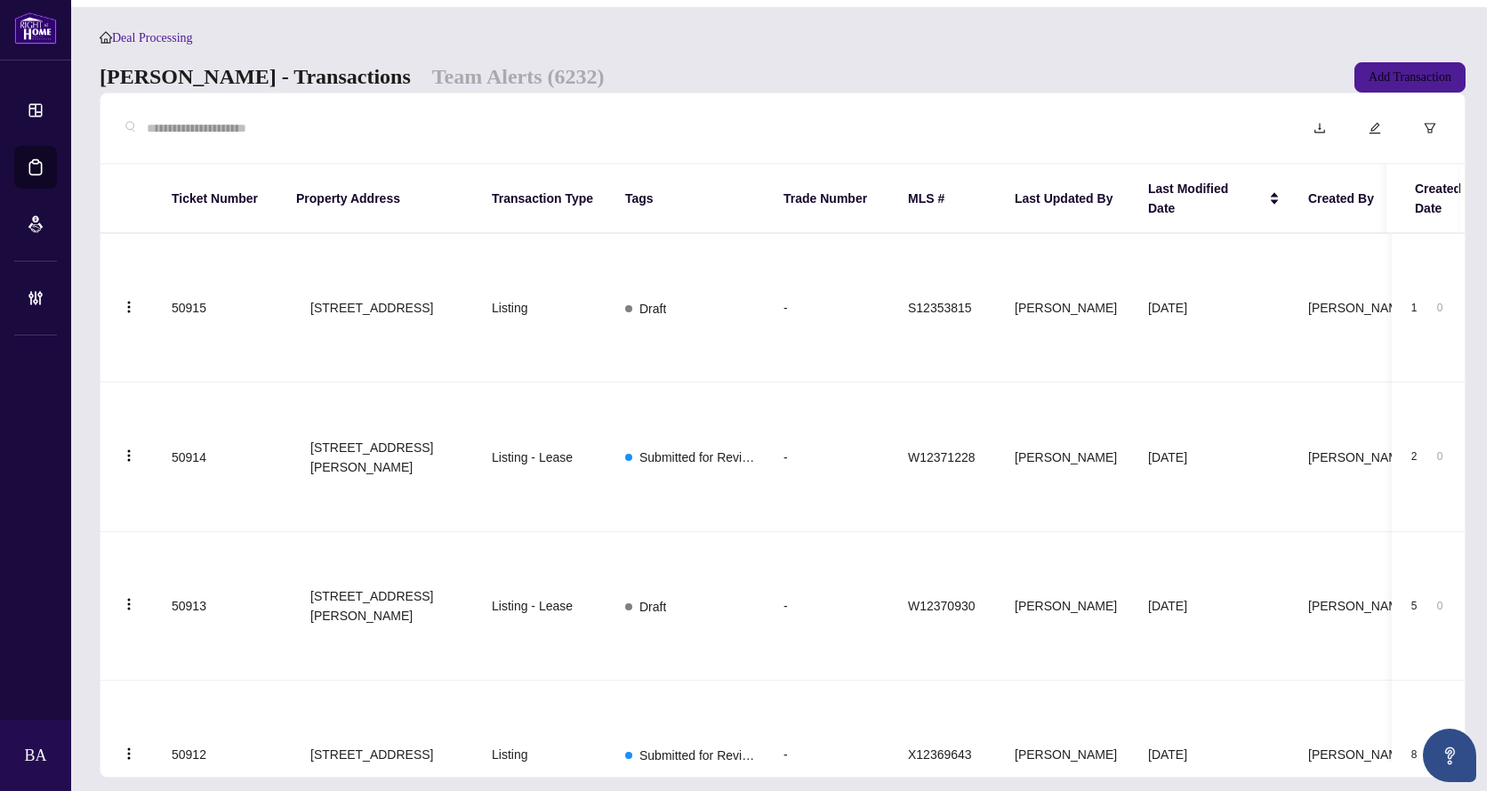
click at [326, 138] on input "text" at bounding box center [709, 128] width 1124 height 20
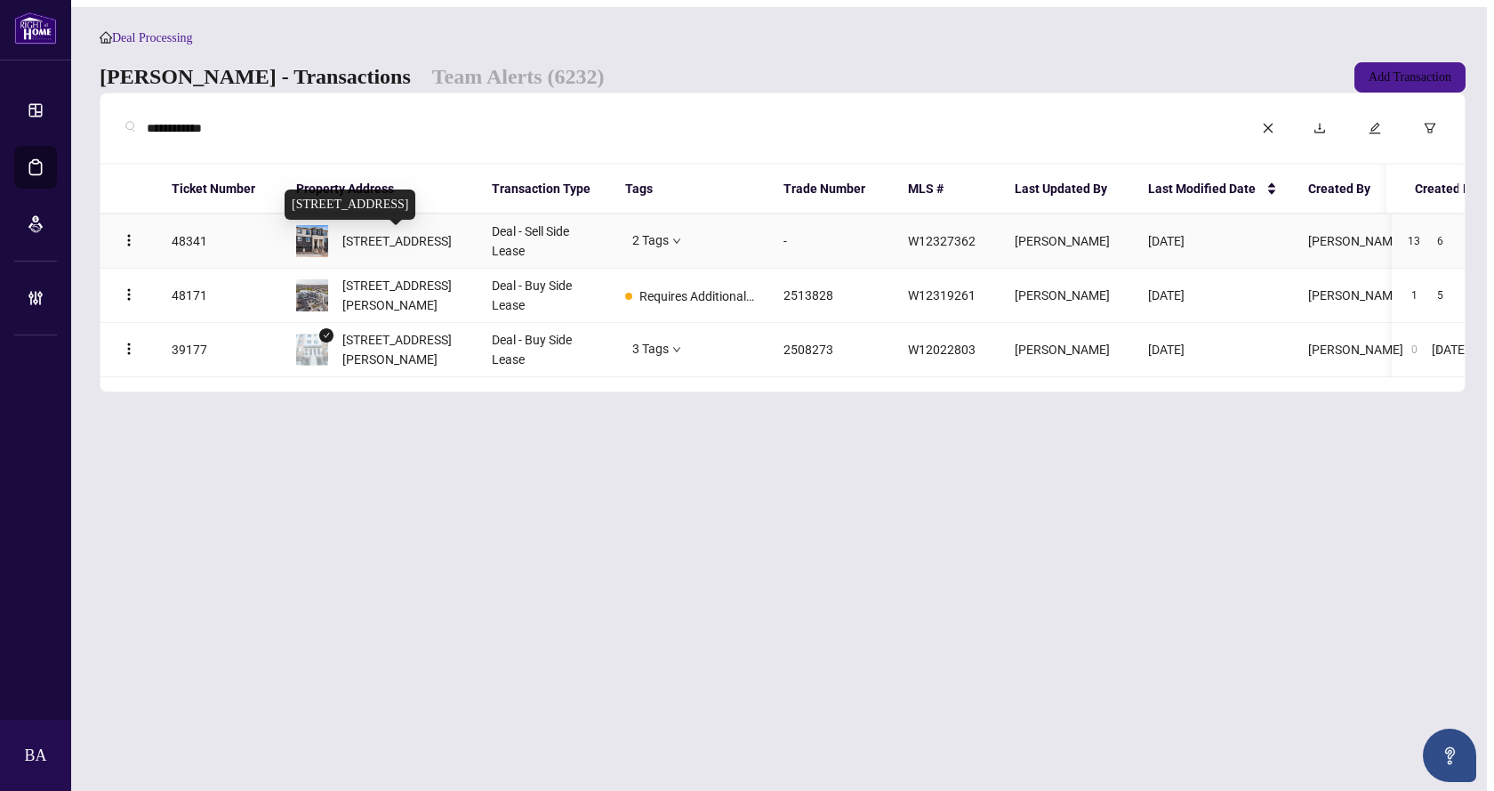
type input "**********"
click at [405, 251] on span "1355 Shevchenko Blvd, Oakville, Ontario L6M 5R4, Canada" at bounding box center [396, 241] width 109 height 20
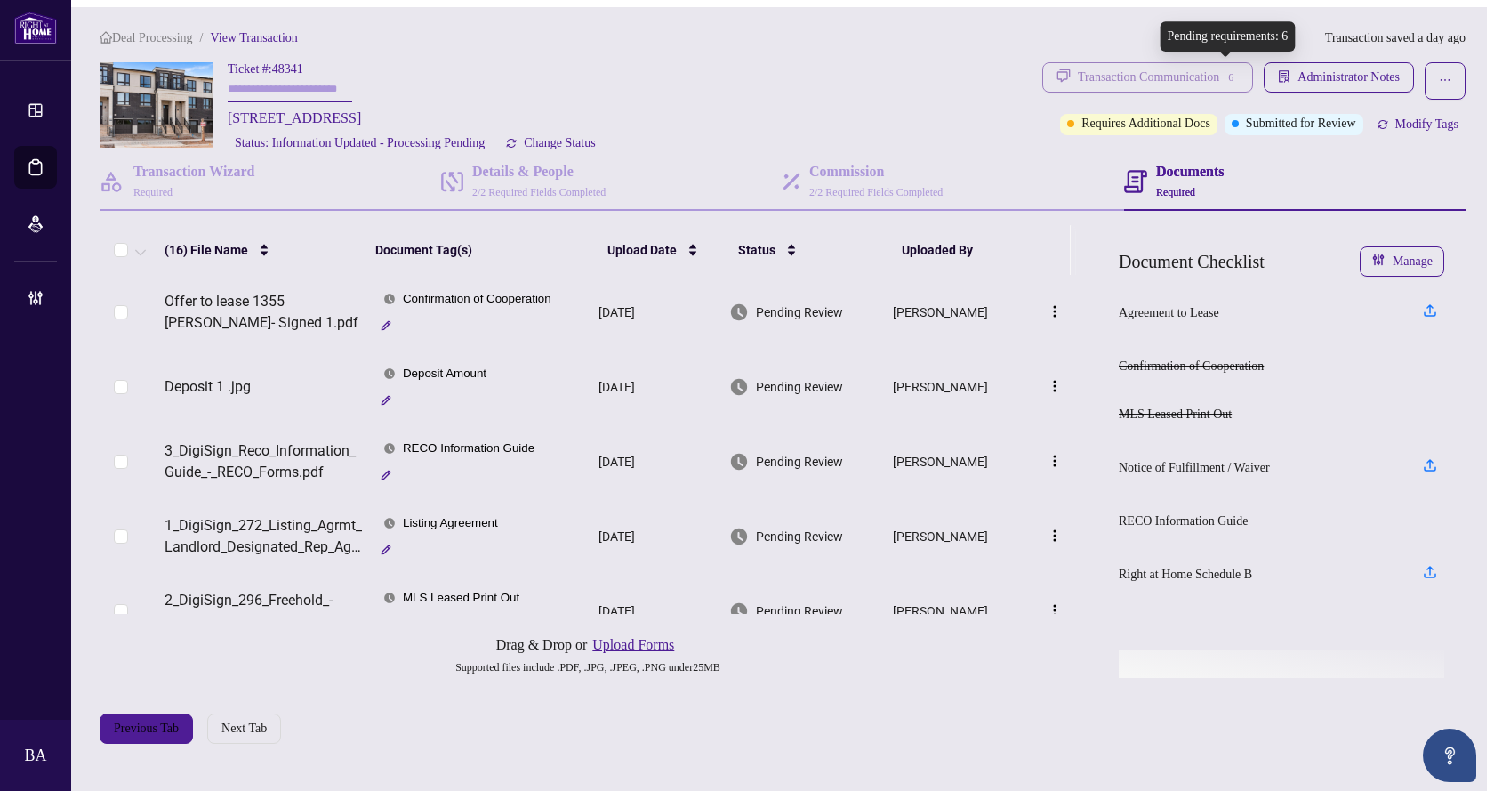
click at [1223, 69] on div "6" at bounding box center [1231, 77] width 16 height 16
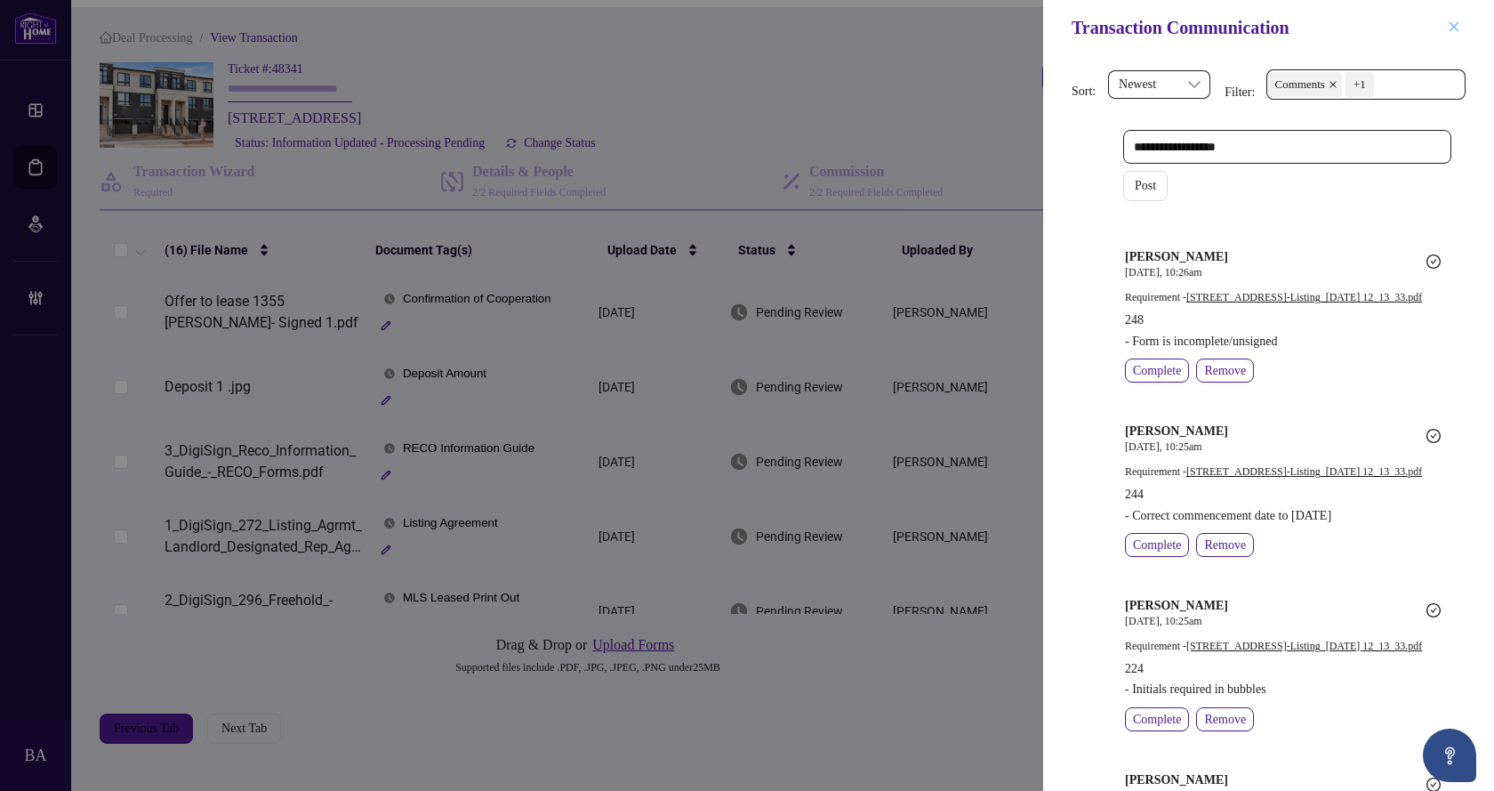
click at [1452, 27] on icon "close" at bounding box center [1454, 26] width 12 height 12
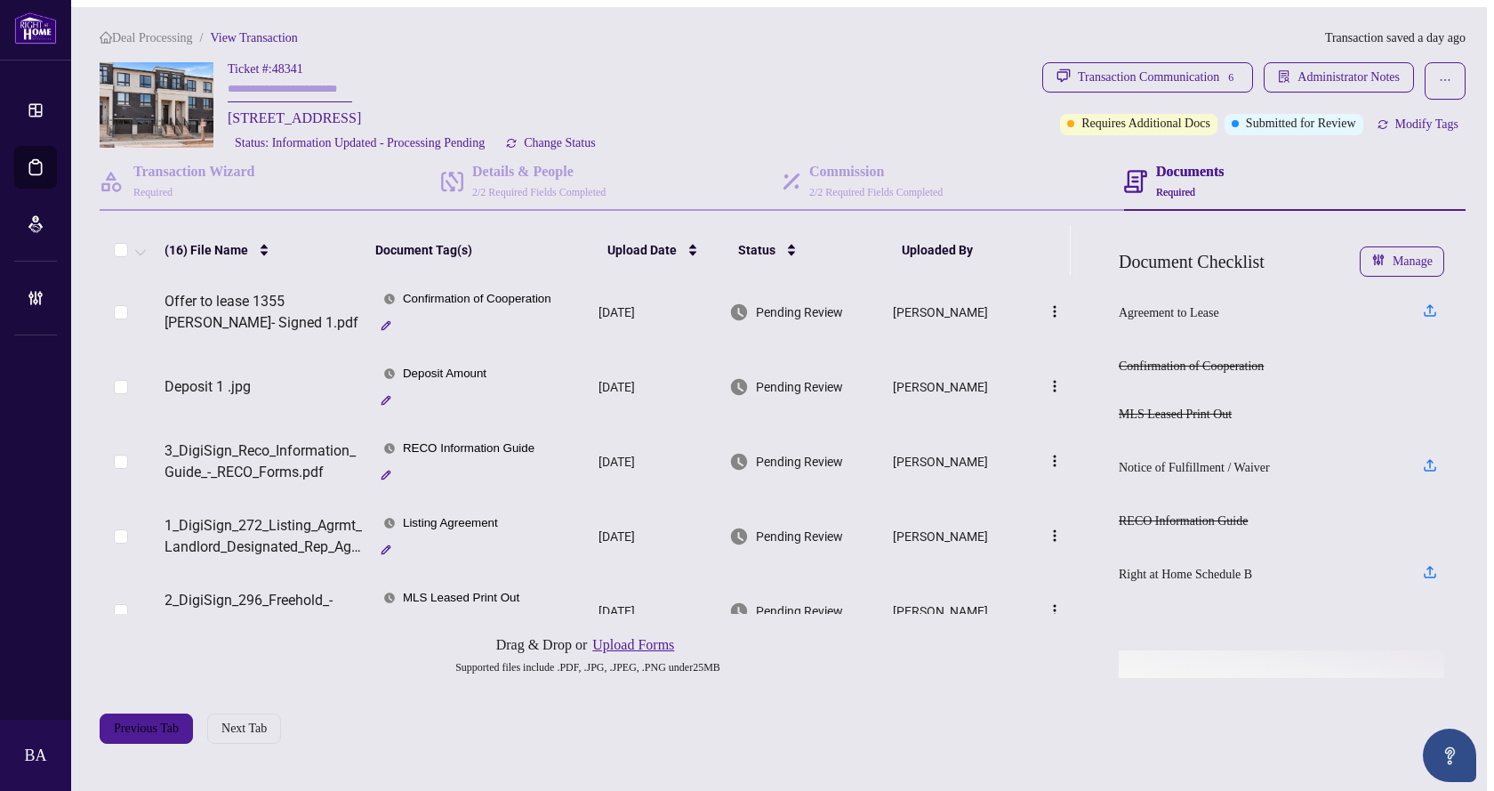
click at [873, 121] on div "Ticket #: 48341 1355 Shevchenko Blvd, Oakville, Ontario L6M 5R4, Canada Status:…" at bounding box center [568, 108] width 936 height 92
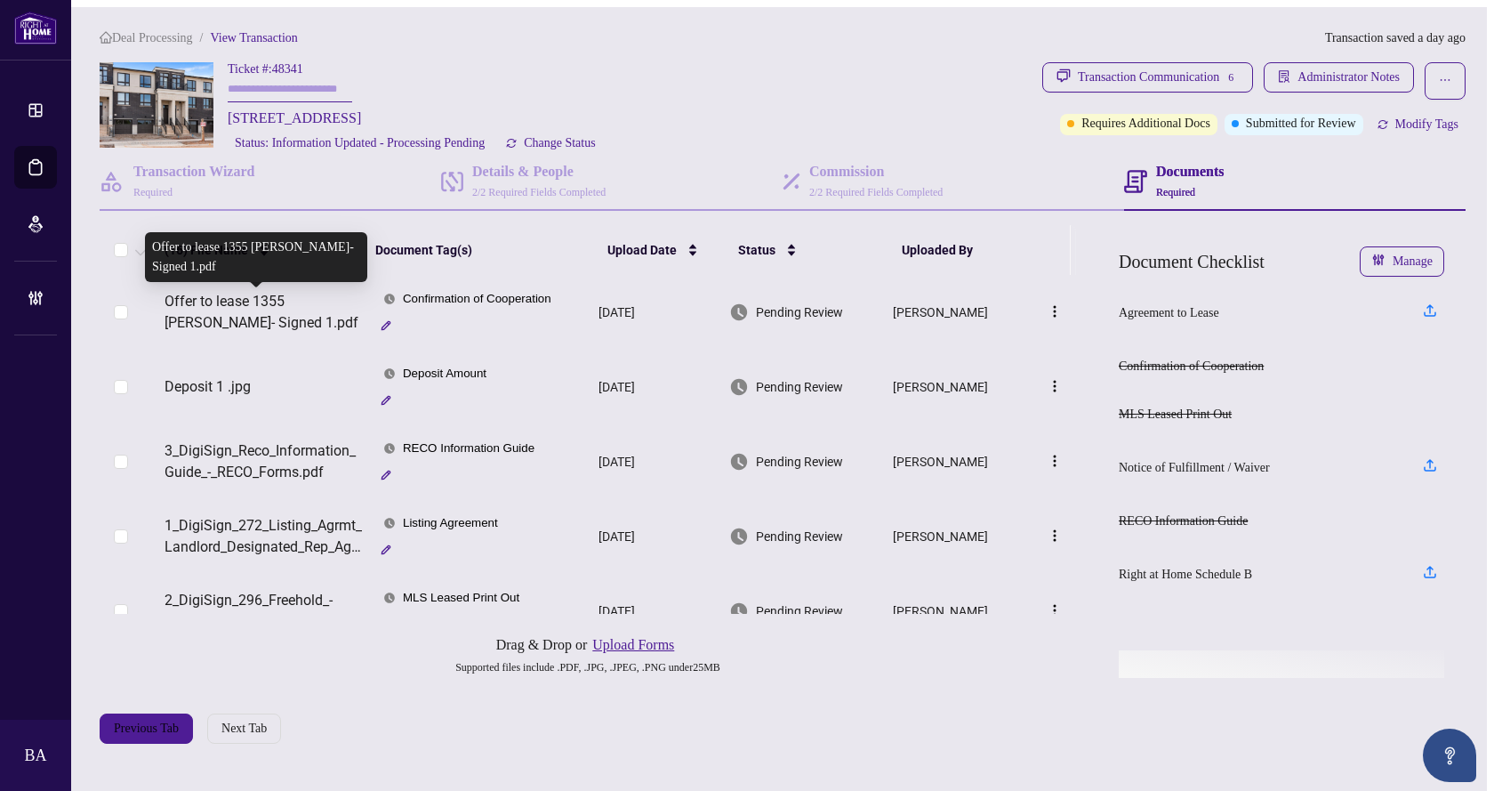
click at [245, 309] on span "Offer to lease 1355 Shevchenko- Signed 1.pdf" at bounding box center [263, 312] width 197 height 43
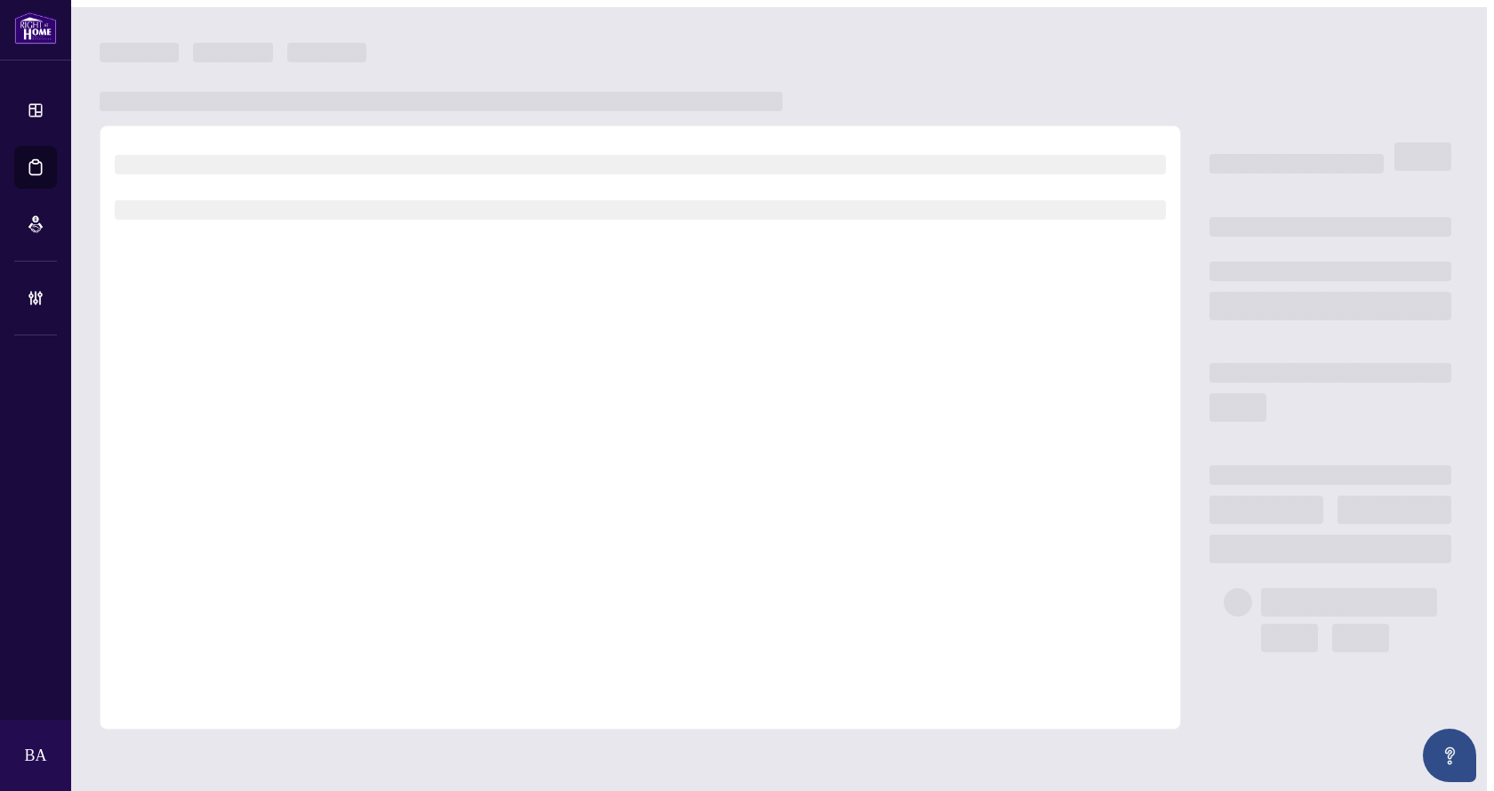
click at [245, 309] on div at bounding box center [641, 427] width 1082 height 604
